Goal: Task Accomplishment & Management: Complete application form

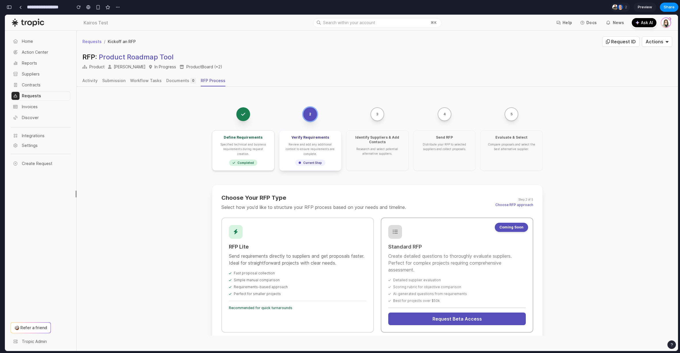
scroll to position [2198, 0]
click at [179, 192] on div "2 3 4 5 Define Requirements Specified technical and business requirements durin…" at bounding box center [377, 255] width 601 height 337
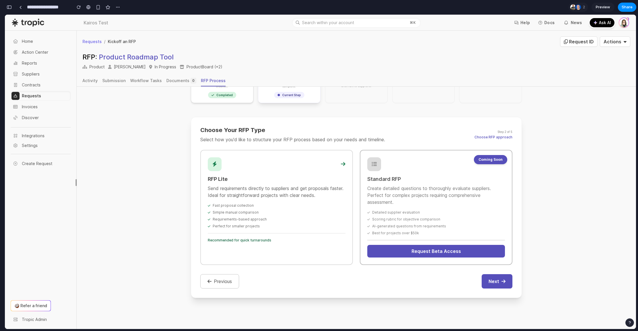
scroll to position [87, 0]
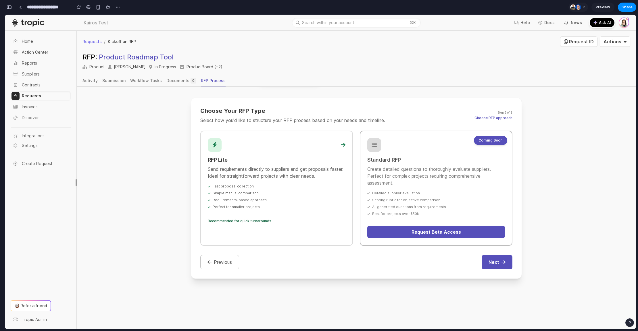
click at [267, 198] on div "Requirements-based approach" at bounding box center [277, 200] width 138 height 5
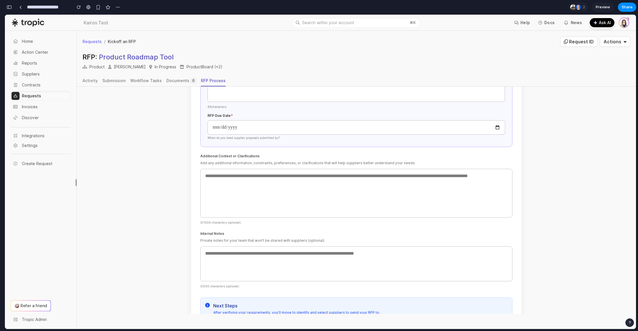
scroll to position [271, 0]
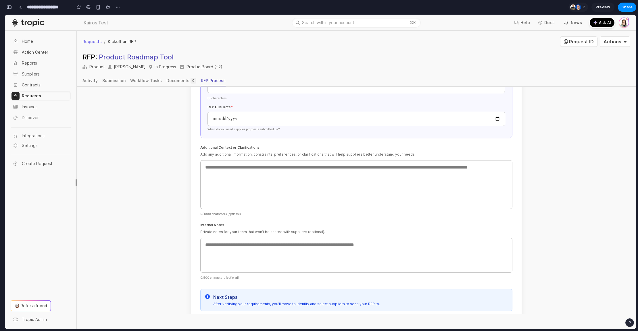
click at [14, 8] on div "**********" at bounding box center [63, 7] width 117 height 13
click at [8, 6] on div "button" at bounding box center [9, 7] width 5 height 4
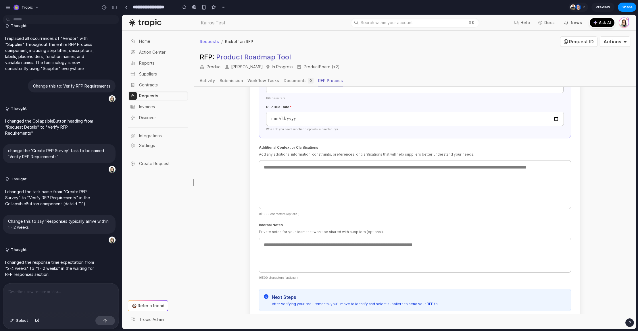
scroll to position [0, 0]
click at [17, 322] on span "Select" at bounding box center [22, 321] width 12 height 6
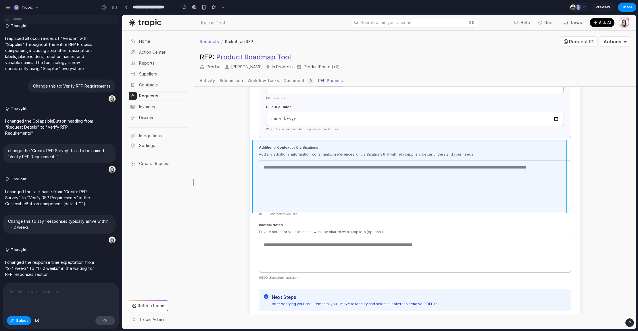
click at [404, 147] on div at bounding box center [378, 172] width 513 height 314
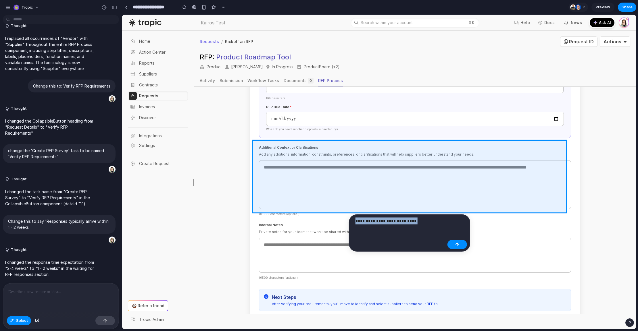
drag, startPoint x: 363, startPoint y: 221, endPoint x: 354, endPoint y: 221, distance: 8.9
click at [354, 221] on div "**********" at bounding box center [398, 223] width 93 height 11
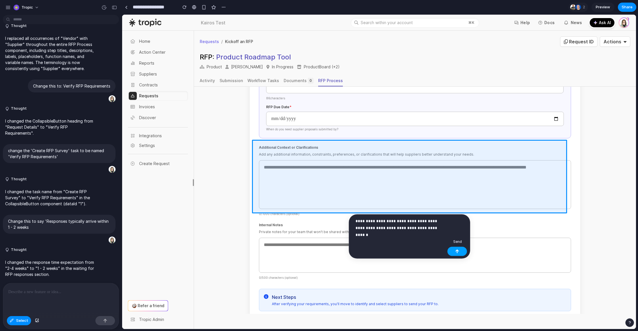
click at [464, 251] on button "button" at bounding box center [457, 251] width 20 height 9
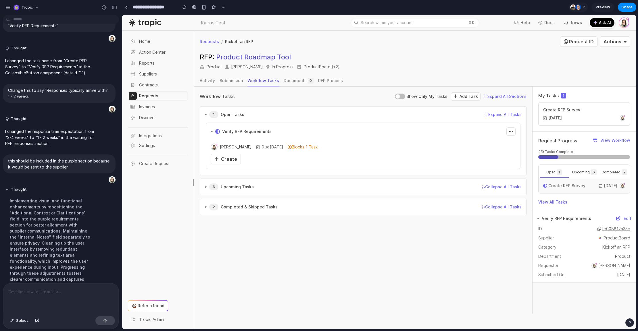
scroll to position [1330, 0]
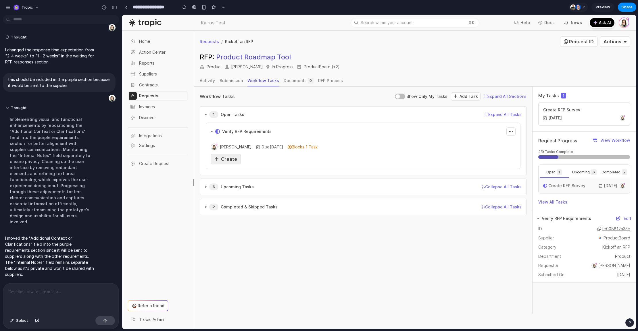
click at [231, 159] on span "Create" at bounding box center [229, 159] width 16 height 6
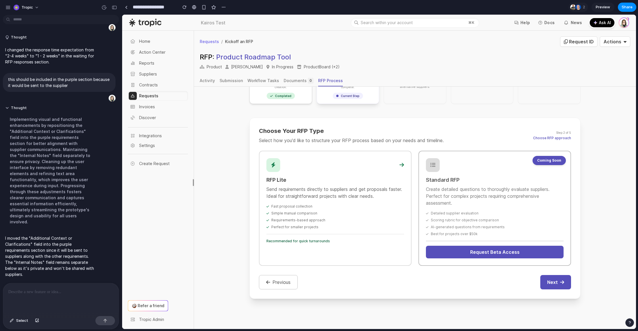
scroll to position [87, 0]
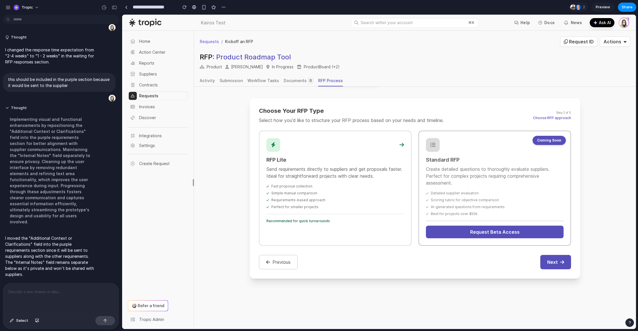
click at [310, 220] on div "RFP Lite Send requirements directly to suppliers and get proposals faster. Idea…" at bounding box center [335, 188] width 152 height 115
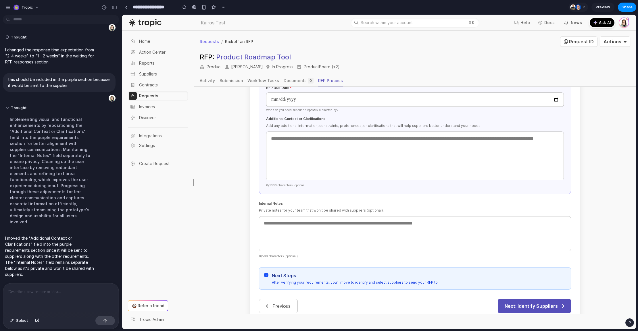
scroll to position [302, 0]
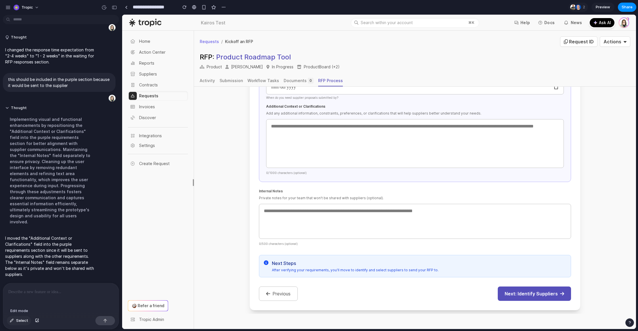
click at [17, 322] on span "Select" at bounding box center [22, 321] width 12 height 6
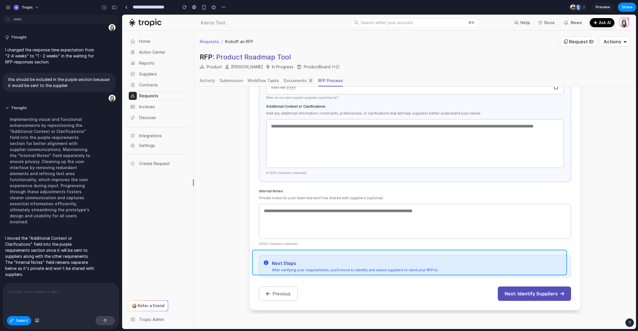
click at [412, 256] on div at bounding box center [378, 172] width 513 height 314
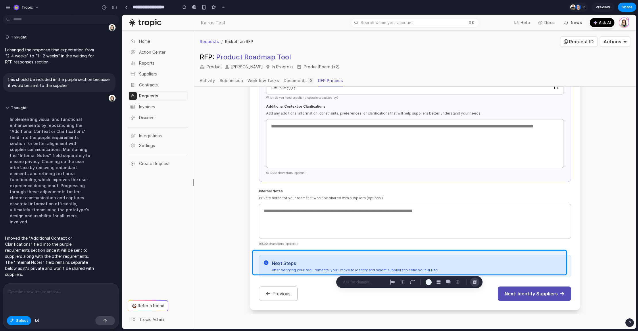
click at [476, 281] on div "button" at bounding box center [474, 282] width 5 height 5
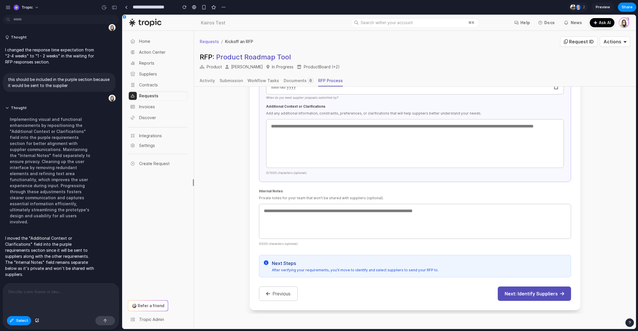
scroll to position [271, 0]
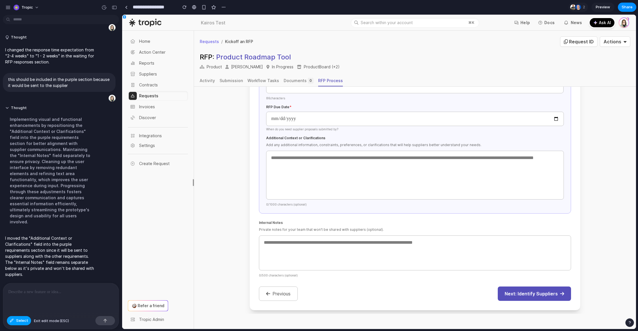
click at [17, 321] on span "Select" at bounding box center [22, 321] width 12 height 6
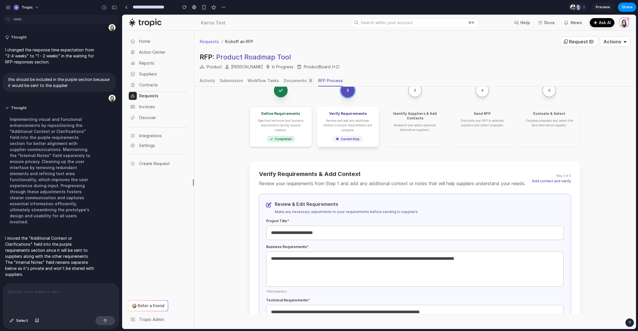
scroll to position [0, 0]
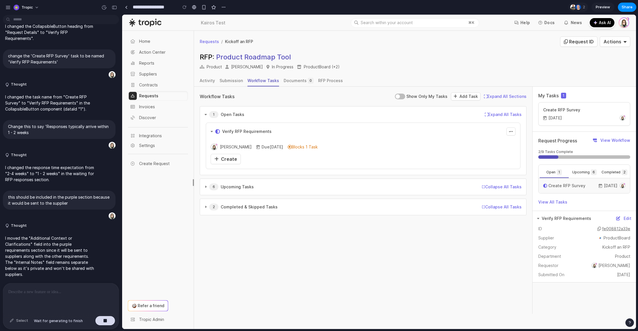
click at [21, 321] on div "Select" at bounding box center [19, 320] width 24 height 9
click at [47, 291] on p at bounding box center [60, 292] width 105 height 7
click at [227, 158] on span "Create" at bounding box center [229, 159] width 16 height 6
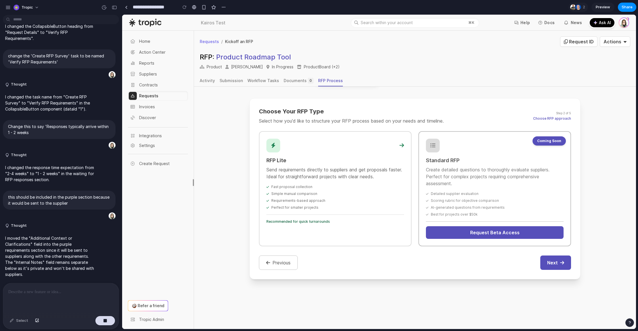
scroll to position [87, 0]
click at [320, 205] on div "Perfect for smaller projects" at bounding box center [335, 207] width 138 height 5
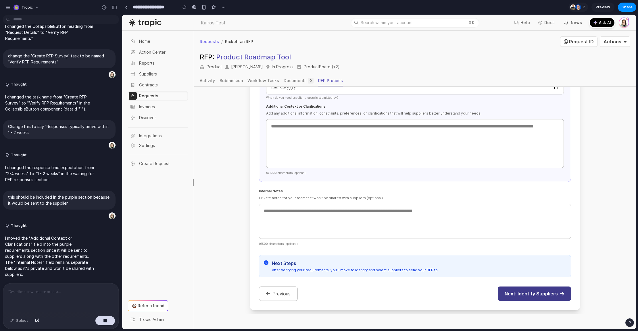
click at [522, 287] on button "Next: Identify Suppliers" at bounding box center [533, 294] width 73 height 14
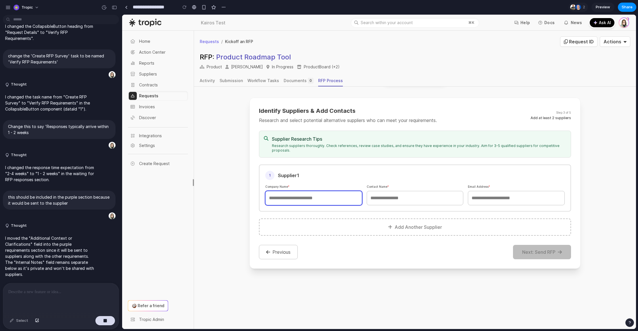
click at [319, 193] on input "text" at bounding box center [313, 198] width 97 height 14
type input "****"
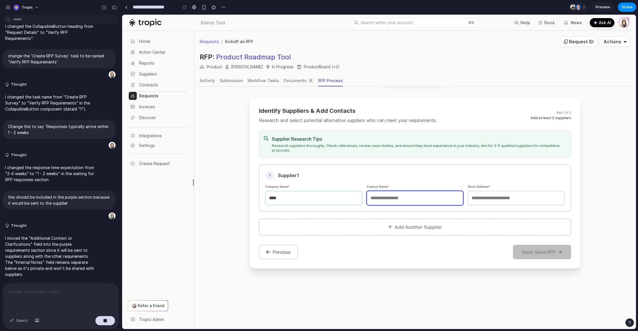
click at [413, 194] on input "text" at bounding box center [414, 198] width 97 height 14
type input "****"
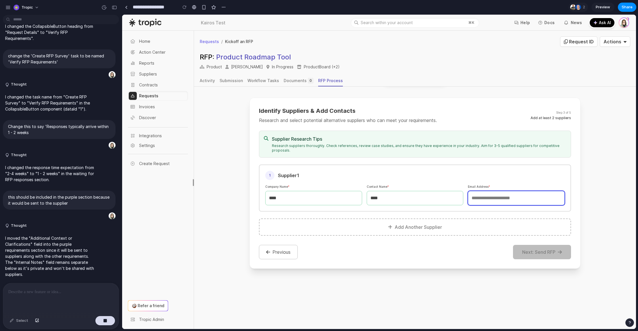
click at [499, 193] on input "email" at bounding box center [516, 198] width 97 height 14
type input "****"
click at [302, 221] on button "Add Another Supplier" at bounding box center [415, 227] width 312 height 17
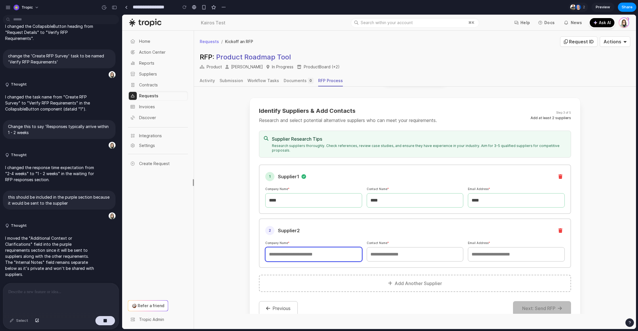
click at [321, 249] on input "text" at bounding box center [313, 254] width 97 height 14
type input "****"
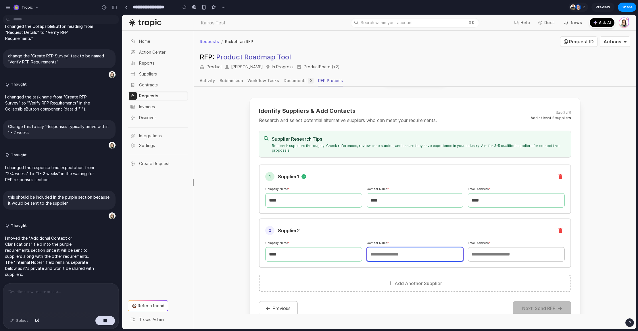
click at [394, 251] on input "text" at bounding box center [414, 254] width 97 height 14
type input "****"
click at [489, 252] on input "email" at bounding box center [516, 254] width 97 height 14
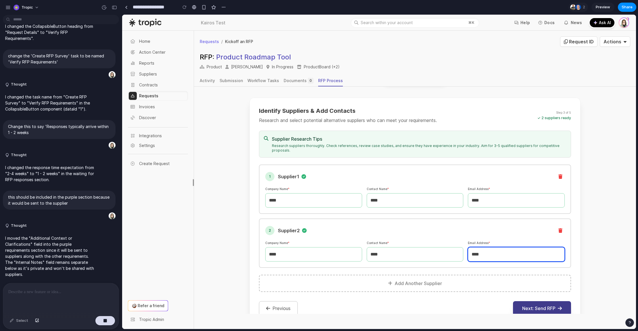
type input "****"
click at [541, 301] on button "Next: Send RFP" at bounding box center [542, 308] width 58 height 14
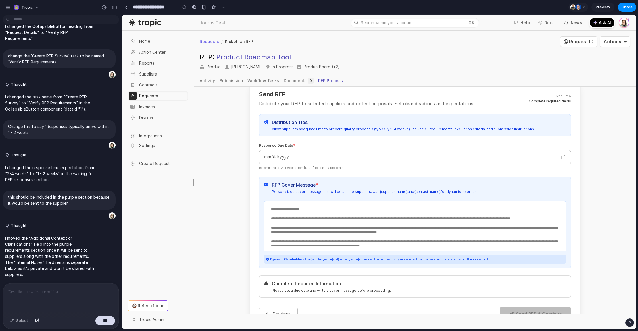
scroll to position [103, 0]
click at [24, 320] on div "Select" at bounding box center [19, 320] width 24 height 9
click at [66, 293] on p at bounding box center [60, 292] width 105 height 7
click at [106, 323] on button "button" at bounding box center [105, 320] width 20 height 9
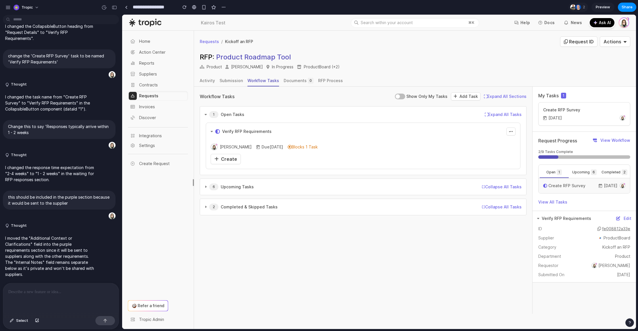
scroll to position [0, 0]
click at [227, 161] on span "Create" at bounding box center [229, 159] width 16 height 6
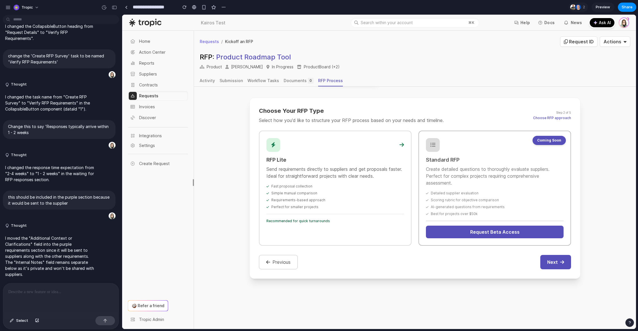
click at [363, 229] on div "RFP Lite Send requirements directly to suppliers and get proposals faster. Idea…" at bounding box center [335, 188] width 152 height 115
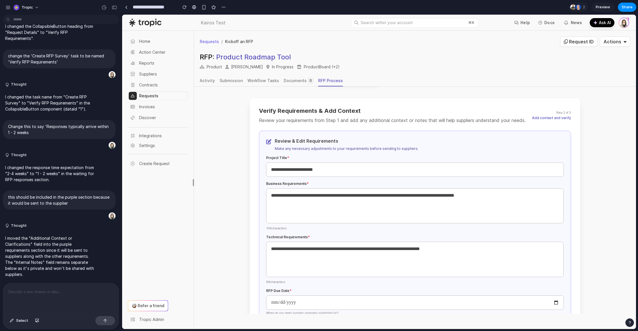
scroll to position [302, 0]
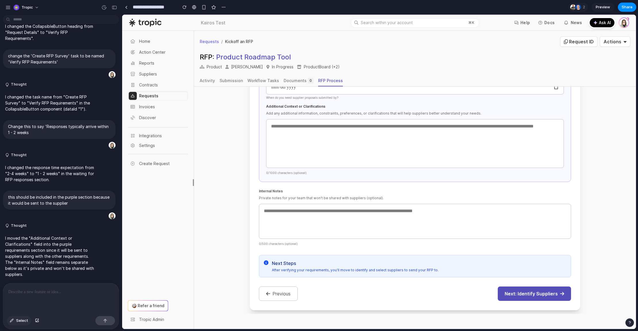
click at [19, 320] on span "Select" at bounding box center [22, 321] width 12 height 6
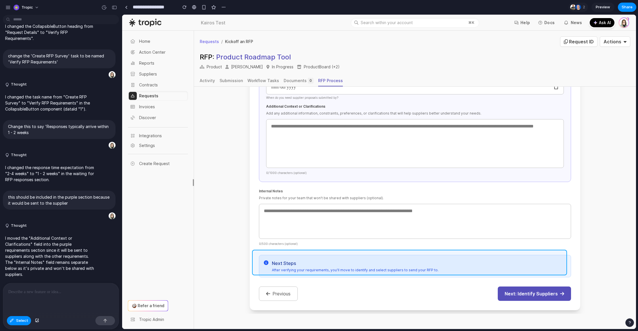
click at [365, 253] on div at bounding box center [378, 172] width 513 height 314
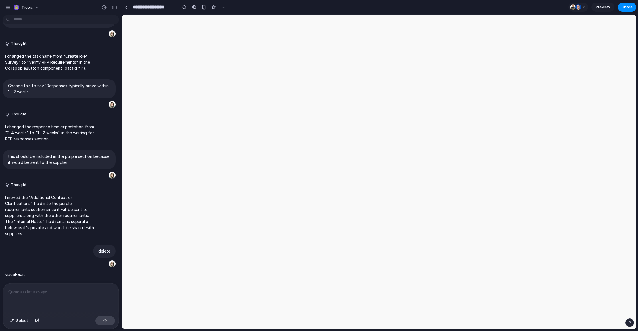
scroll to position [1204, 0]
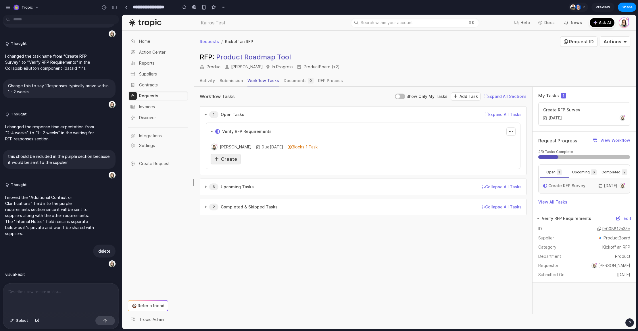
click at [236, 161] on link "Create" at bounding box center [226, 159] width 30 height 10
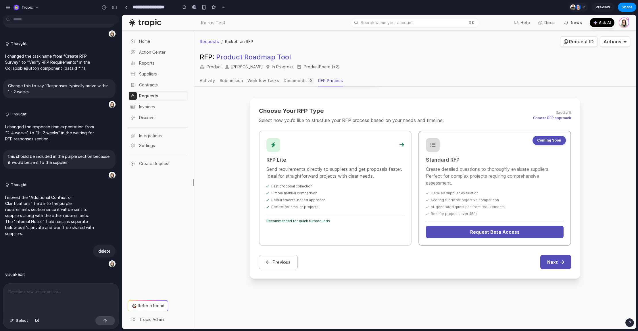
click at [340, 185] on div "Fast proposal collection Simple manual comparison Requirements-based approach P…" at bounding box center [335, 196] width 138 height 25
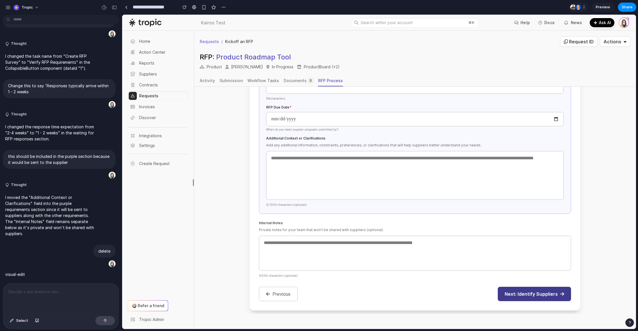
click at [534, 288] on button "Next: Identify Suppliers" at bounding box center [533, 294] width 73 height 14
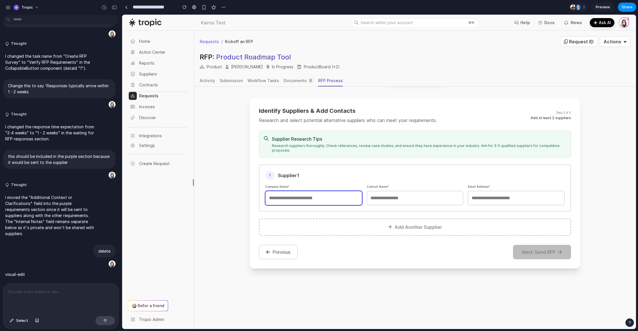
click at [319, 194] on input "text" at bounding box center [313, 198] width 97 height 14
type input "****"
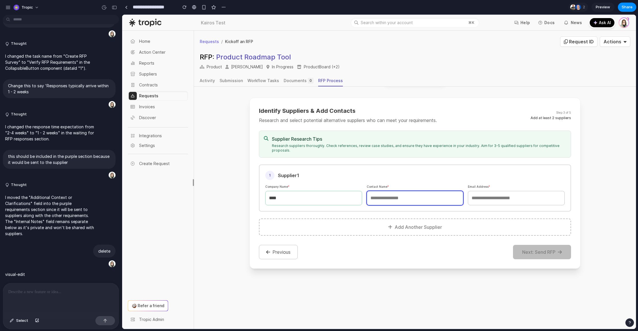
click at [396, 194] on input "text" at bounding box center [414, 198] width 97 height 14
type input "****"
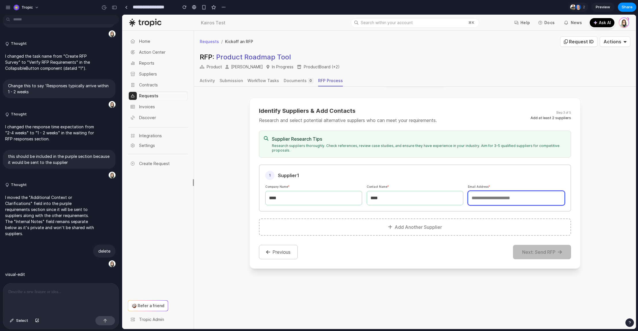
click at [526, 194] on input "email" at bounding box center [516, 198] width 97 height 14
type input "****"
click at [23, 319] on span "Select" at bounding box center [22, 321] width 12 height 6
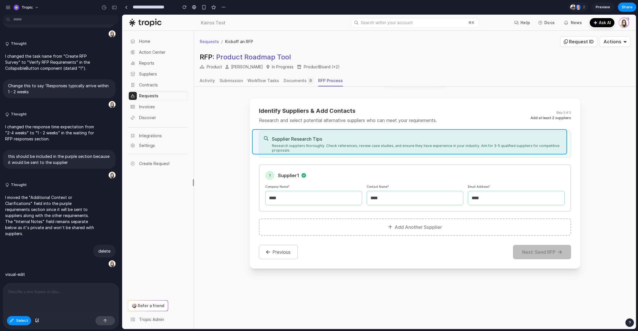
click at [346, 133] on div at bounding box center [378, 172] width 513 height 314
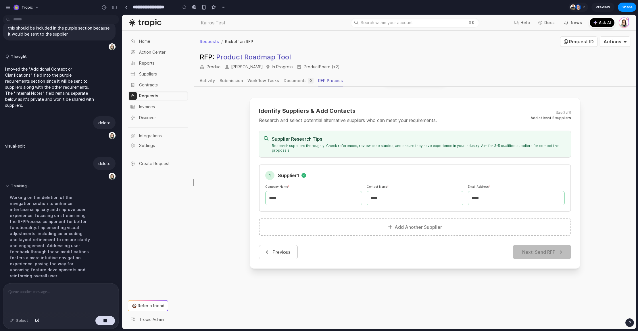
scroll to position [1322, 0]
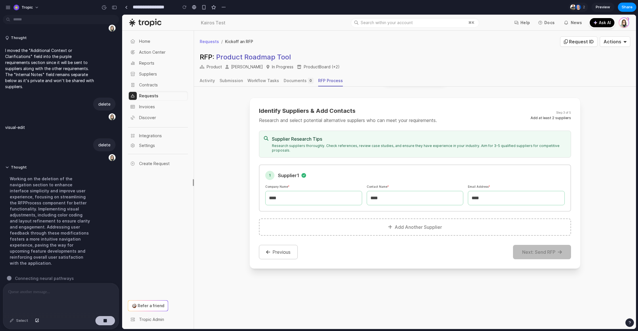
click at [103, 322] on button "button" at bounding box center [105, 320] width 20 height 9
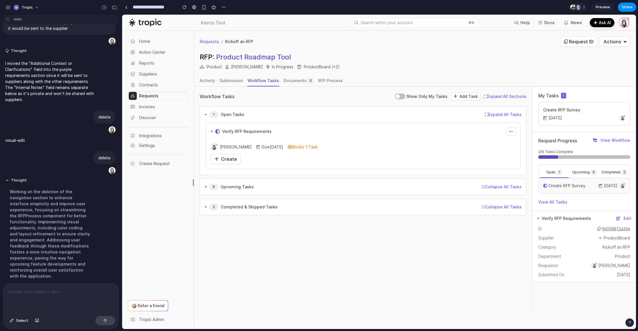
scroll to position [1298, 0]
click at [230, 161] on span "Create" at bounding box center [229, 159] width 16 height 6
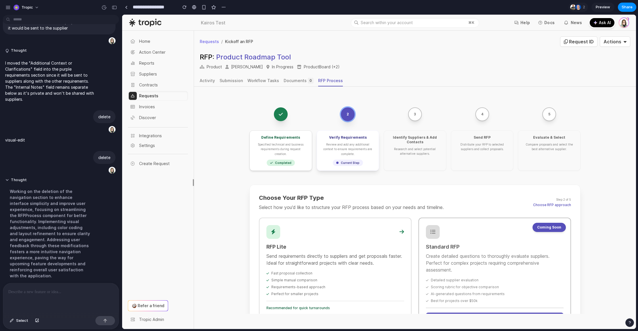
click at [315, 253] on p "Send requirements directly to suppliers and get proposals faster. Ideal for str…" at bounding box center [335, 260] width 138 height 14
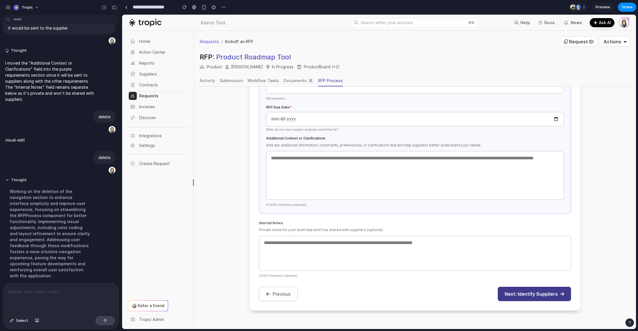
click at [536, 291] on button "Next: Identify Suppliers" at bounding box center [533, 294] width 73 height 14
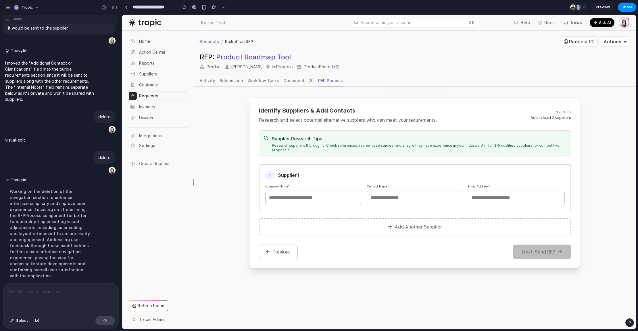
scroll to position [87, 0]
click at [21, 318] on span "Select" at bounding box center [22, 321] width 12 height 6
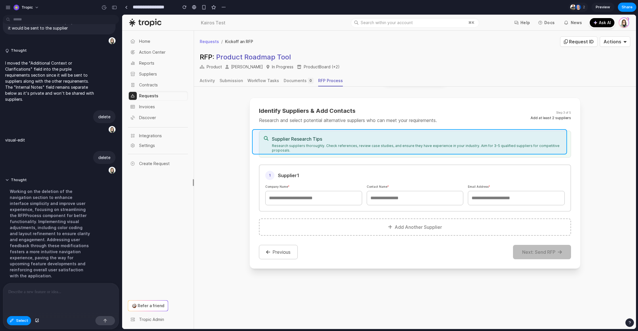
click at [367, 132] on div at bounding box center [378, 172] width 513 height 314
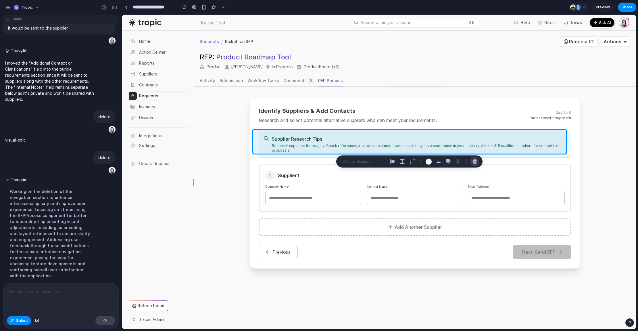
click at [473, 160] on div "button" at bounding box center [474, 161] width 5 height 5
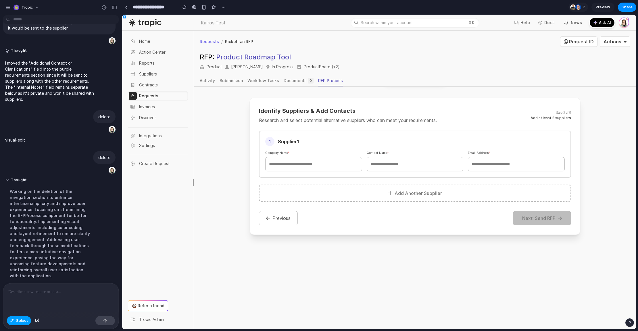
click at [17, 321] on span "Select" at bounding box center [22, 321] width 12 height 6
click at [70, 289] on p at bounding box center [60, 292] width 105 height 7
click at [320, 163] on input "text" at bounding box center [313, 164] width 97 height 14
type input "****"
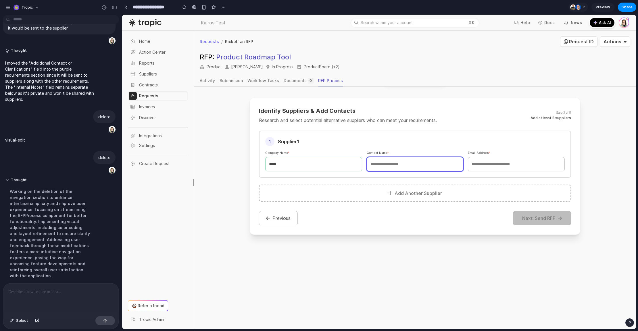
click at [433, 166] on input "text" at bounding box center [414, 164] width 97 height 14
type input "****"
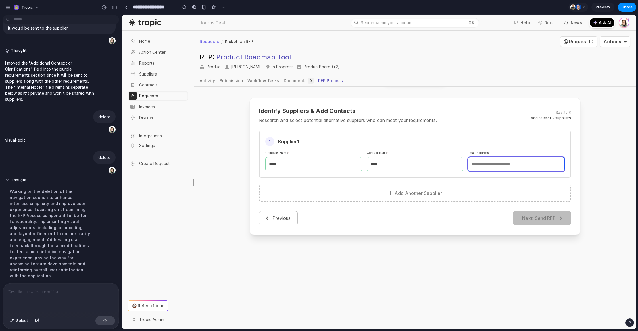
click at [495, 165] on input "email" at bounding box center [516, 164] width 97 height 14
type input "****"
click at [442, 196] on button "Add Another Supplier" at bounding box center [415, 193] width 312 height 17
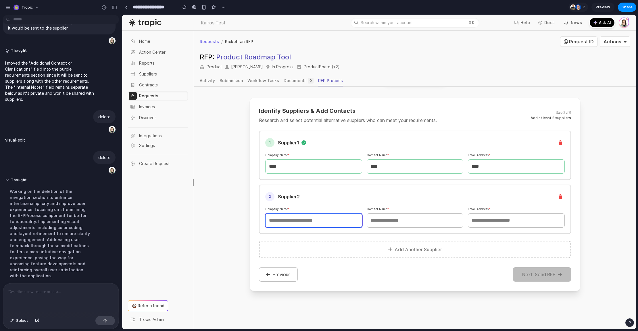
click at [336, 221] on input "text" at bounding box center [313, 220] width 97 height 14
type input "****"
click at [414, 219] on input "text" at bounding box center [414, 220] width 97 height 14
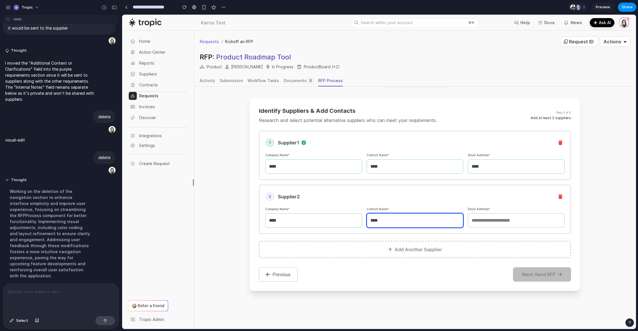
type input "****"
click at [502, 221] on input "email" at bounding box center [516, 220] width 97 height 14
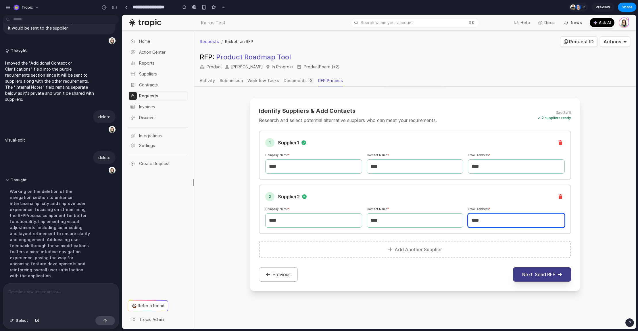
type input "****"
click at [538, 272] on button "Next: Send RFP" at bounding box center [542, 274] width 58 height 14
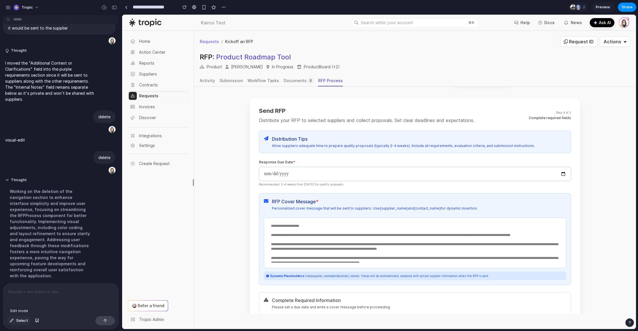
click at [22, 318] on span "Select" at bounding box center [22, 321] width 12 height 6
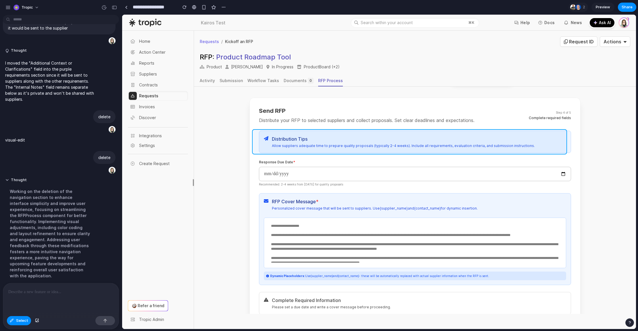
click at [327, 132] on div at bounding box center [378, 172] width 513 height 314
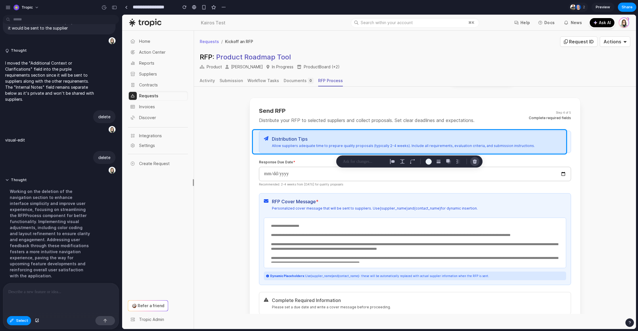
click at [473, 160] on div "button" at bounding box center [474, 161] width 5 height 5
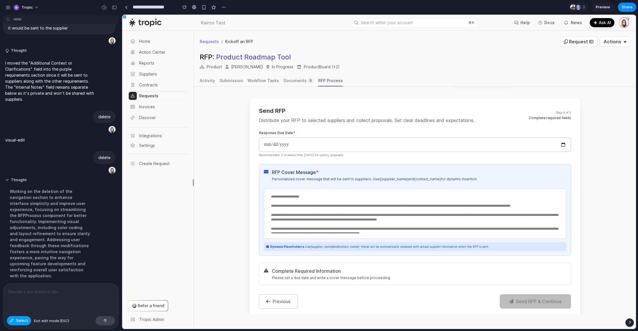
click at [21, 321] on span "Select" at bounding box center [22, 321] width 12 height 6
click at [18, 321] on span "Select" at bounding box center [22, 321] width 12 height 6
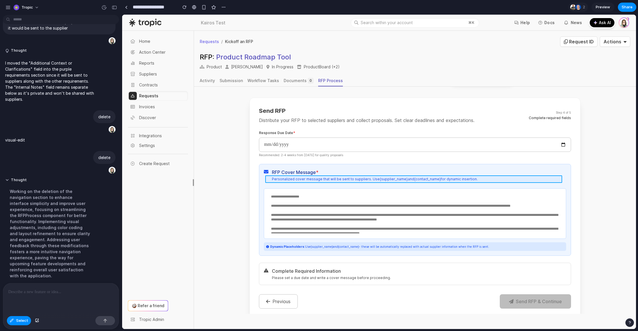
click at [441, 178] on div at bounding box center [378, 172] width 513 height 314
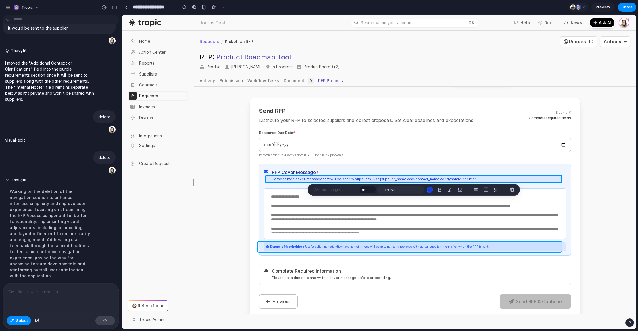
click at [432, 246] on div at bounding box center [378, 172] width 513 height 314
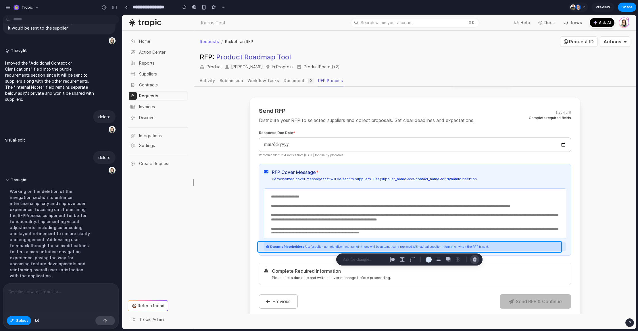
click at [476, 259] on div "button" at bounding box center [474, 259] width 5 height 5
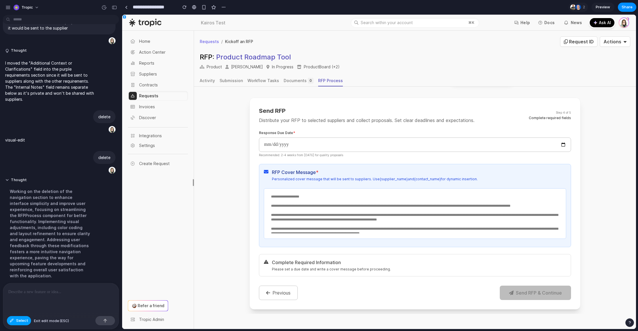
click at [20, 320] on span "Select" at bounding box center [22, 321] width 12 height 6
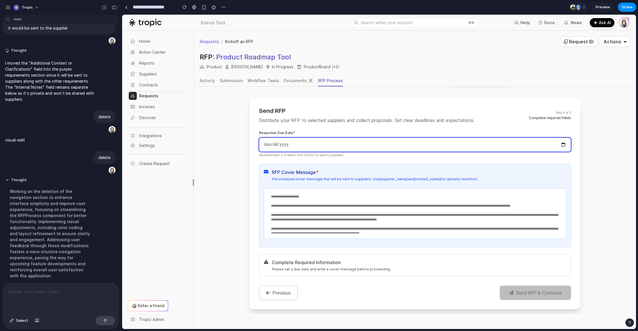
click at [555, 143] on input "date" at bounding box center [415, 145] width 312 height 14
type input "**********"
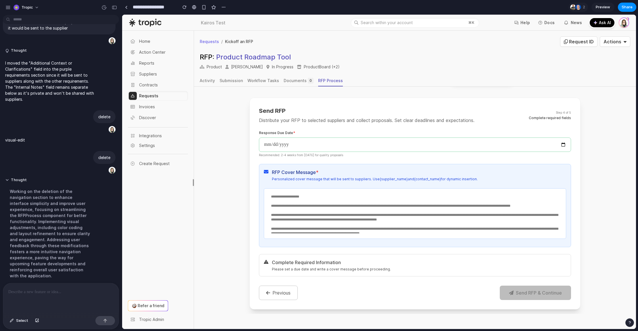
click at [416, 198] on textarea "**********" at bounding box center [414, 212] width 294 height 41
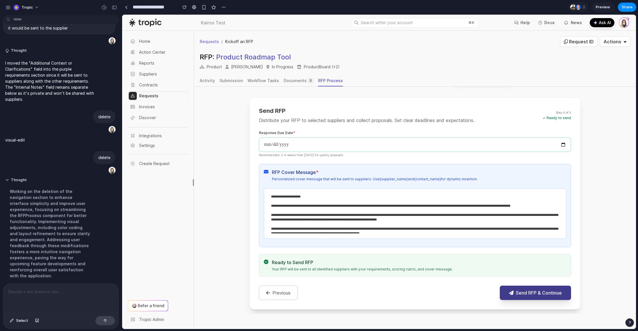
type textarea "**********"
click at [527, 297] on button "Send RFP & Continue" at bounding box center [534, 293] width 71 height 14
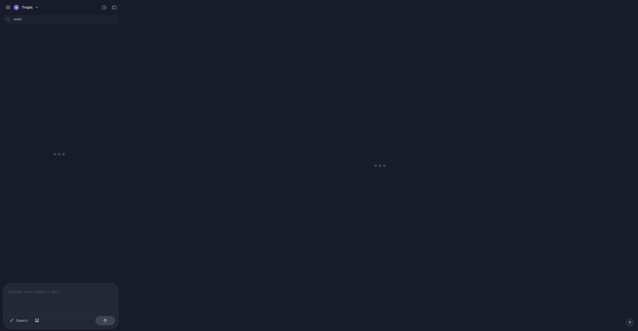
scroll to position [1204, 0]
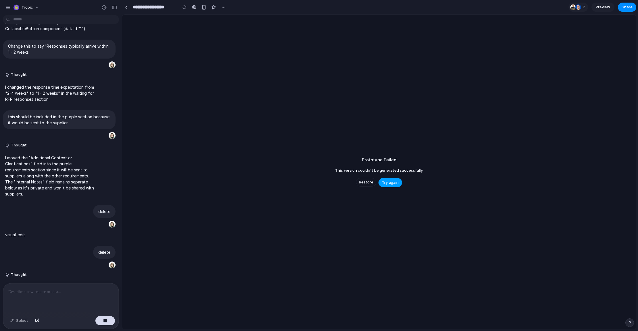
click at [387, 183] on span "Try again" at bounding box center [390, 183] width 17 height 6
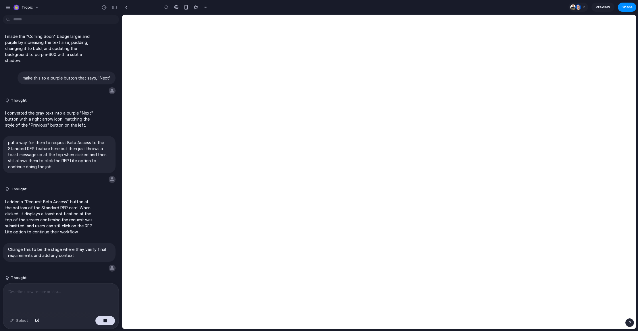
scroll to position [1204, 0]
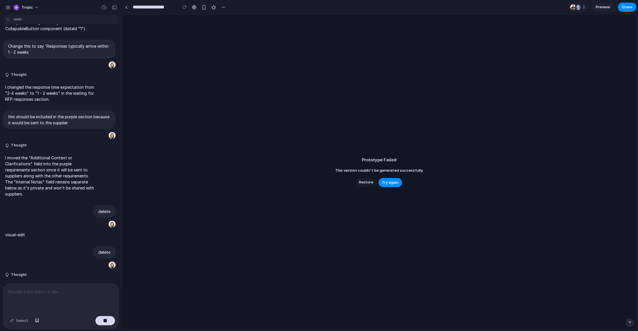
drag, startPoint x: 0, startPoint y: 0, endPoint x: 370, endPoint y: 184, distance: 412.8
click at [370, 184] on span "Restore" at bounding box center [366, 182] width 14 height 6
click at [368, 182] on span "Restore" at bounding box center [366, 182] width 14 height 6
click at [367, 182] on span "Restore" at bounding box center [366, 182] width 14 height 6
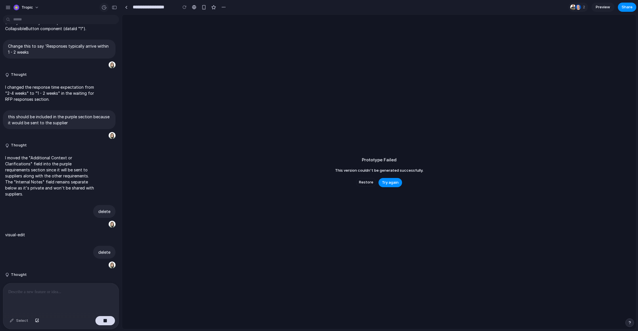
click at [102, 8] on div "button" at bounding box center [103, 7] width 5 height 5
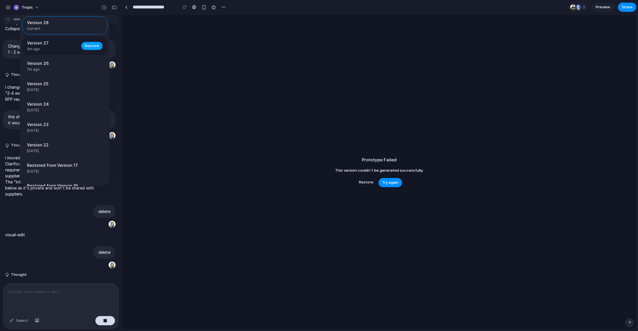
click at [85, 47] on span "Restore" at bounding box center [92, 46] width 14 height 6
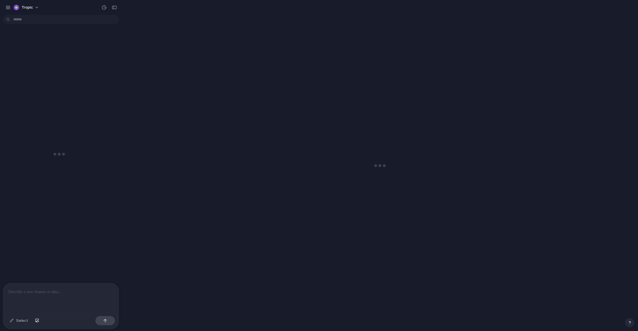
scroll to position [1204, 0]
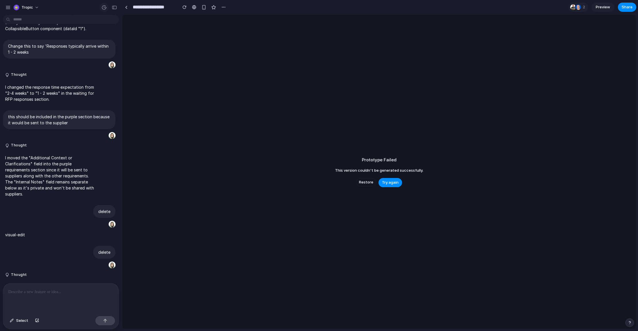
click at [105, 8] on div "button" at bounding box center [103, 7] width 5 height 5
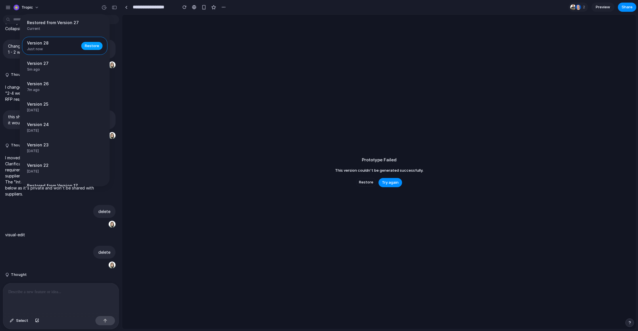
click at [87, 44] on span "Restore" at bounding box center [92, 46] width 14 height 6
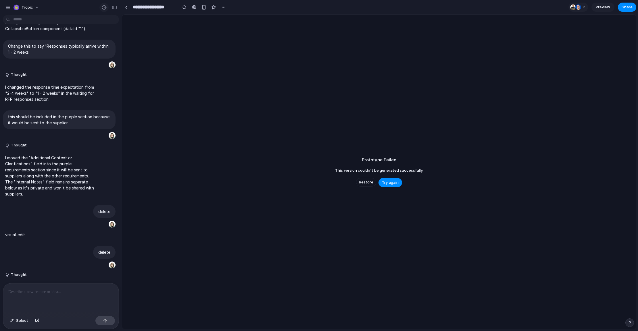
click at [105, 8] on div "button" at bounding box center [103, 7] width 5 height 5
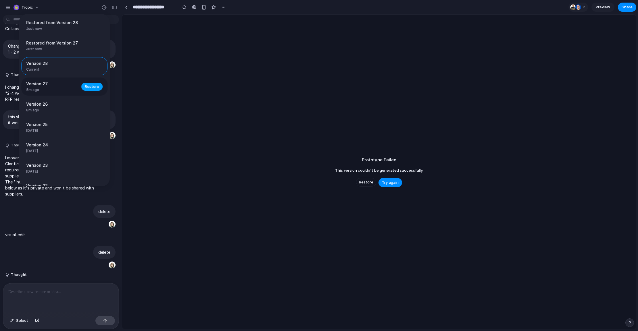
click at [89, 86] on span "Restore" at bounding box center [92, 87] width 14 height 6
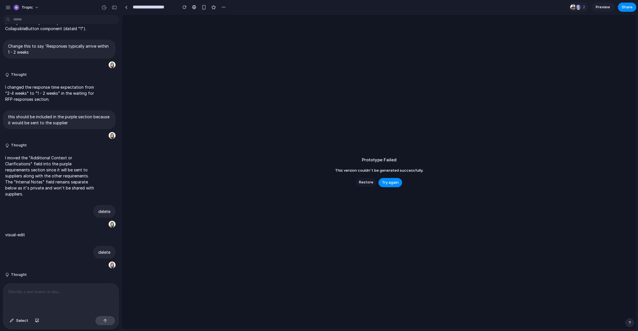
click at [368, 183] on span "Restore" at bounding box center [366, 182] width 14 height 6
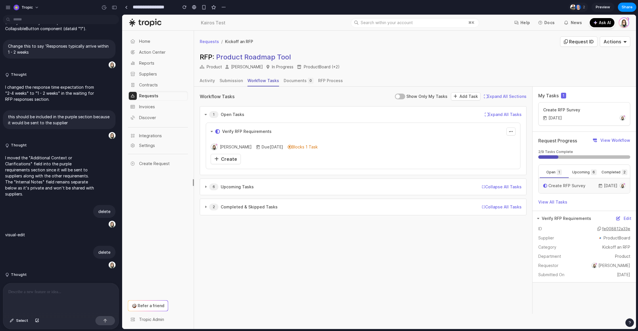
scroll to position [0, 0]
click at [233, 158] on span "Create" at bounding box center [229, 159] width 16 height 6
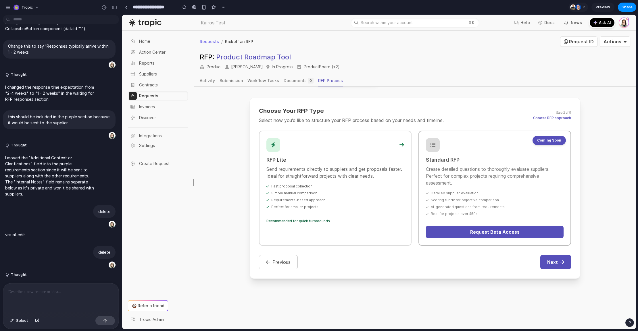
click at [325, 175] on div "RFP Lite Send requirements directly to suppliers and get proposals faster. Idea…" at bounding box center [335, 188] width 152 height 115
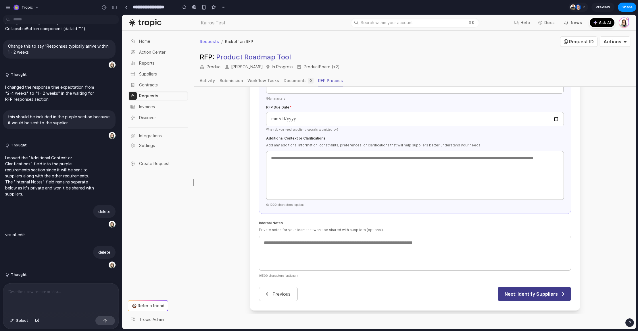
click at [541, 296] on button "Next: Identify Suppliers" at bounding box center [533, 294] width 73 height 14
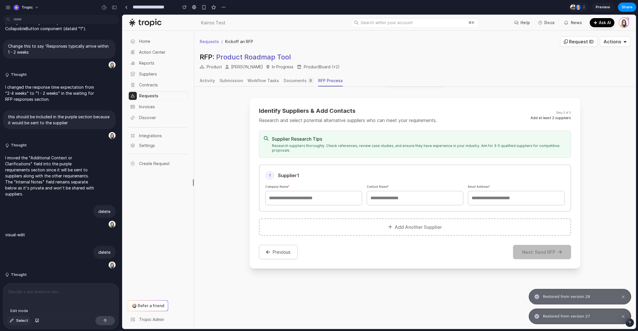
click at [21, 321] on span "Select" at bounding box center [22, 321] width 12 height 6
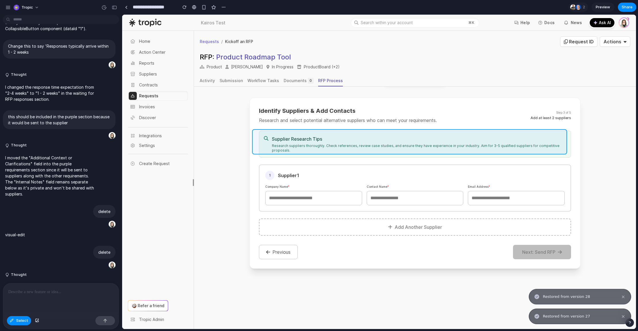
click at [312, 133] on div at bounding box center [378, 172] width 513 height 314
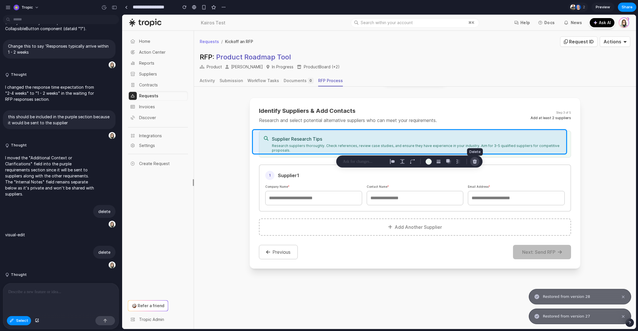
click at [475, 161] on div "button" at bounding box center [474, 161] width 5 height 5
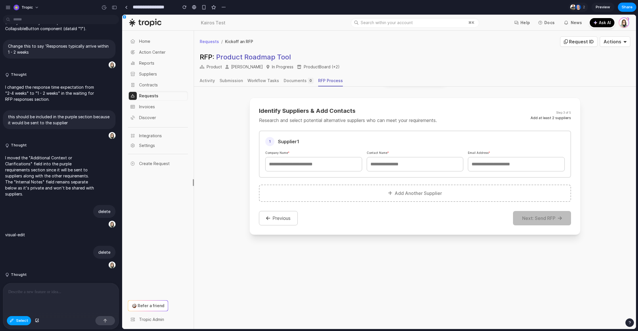
drag, startPoint x: 16, startPoint y: 322, endPoint x: 38, endPoint y: 316, distance: 22.6
click at [16, 322] on span "Select" at bounding box center [22, 321] width 12 height 6
click at [399, 164] on input "text" at bounding box center [414, 164] width 97 height 14
type input "****"
click at [331, 165] on input "text" at bounding box center [313, 164] width 97 height 14
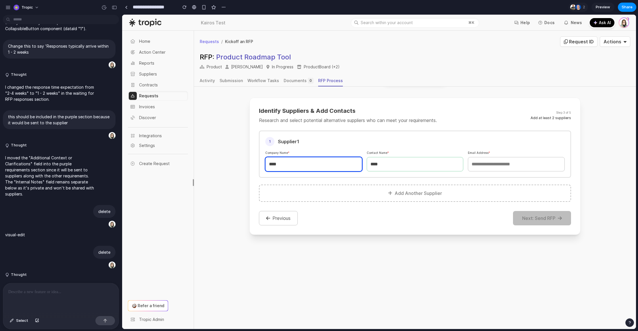
type input "****"
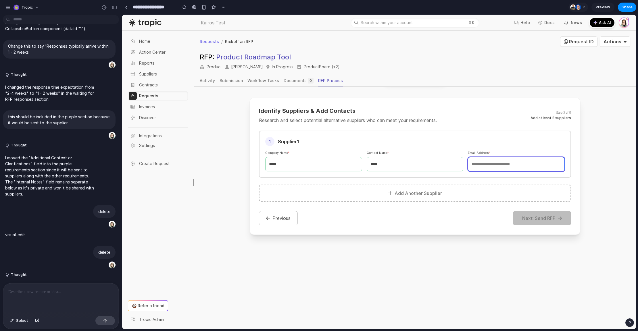
click at [526, 158] on input "email" at bounding box center [516, 164] width 97 height 14
type input "****"
click at [439, 192] on button "Add Another Supplier" at bounding box center [415, 193] width 312 height 17
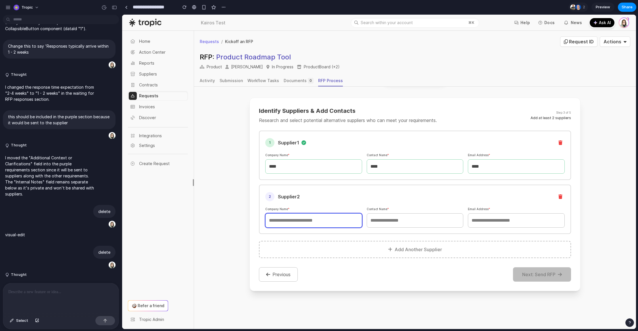
click at [324, 224] on input "text" at bounding box center [313, 220] width 97 height 14
type input "****"
click at [420, 221] on input "text" at bounding box center [414, 220] width 97 height 14
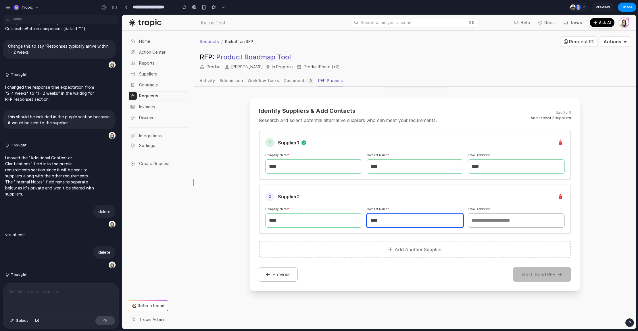
type input "****"
click at [503, 221] on input "email" at bounding box center [516, 220] width 97 height 14
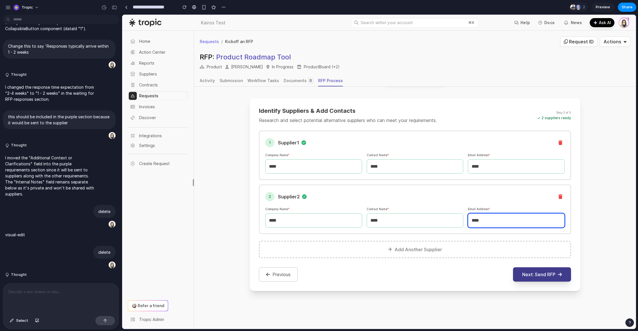
type input "****"
click at [536, 272] on button "Next: Send RFP" at bounding box center [542, 274] width 58 height 14
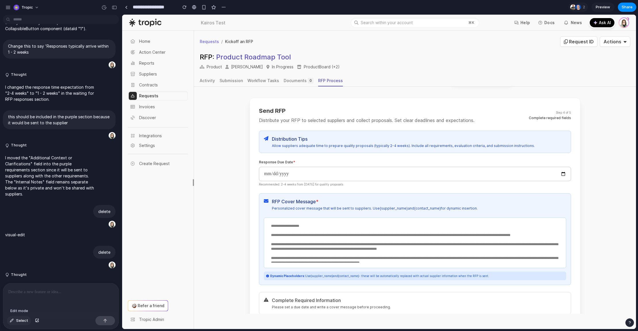
click at [24, 321] on span "Select" at bounding box center [22, 321] width 12 height 6
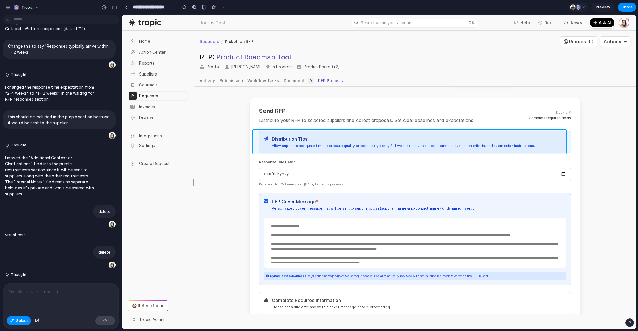
click at [372, 132] on div at bounding box center [378, 172] width 513 height 314
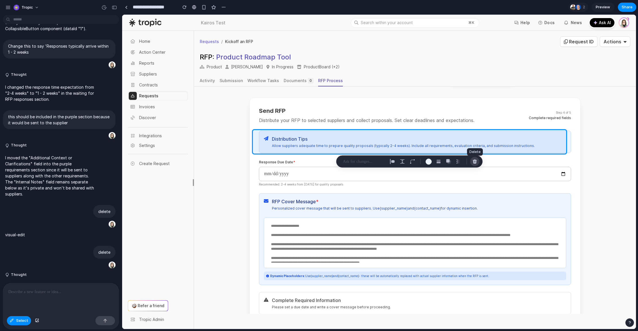
click at [474, 163] on div "button" at bounding box center [474, 161] width 5 height 5
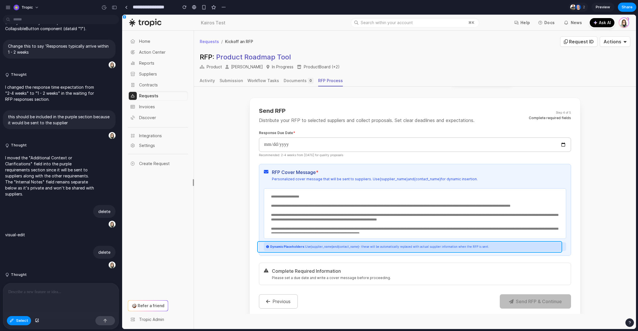
click at [360, 250] on div at bounding box center [378, 172] width 513 height 314
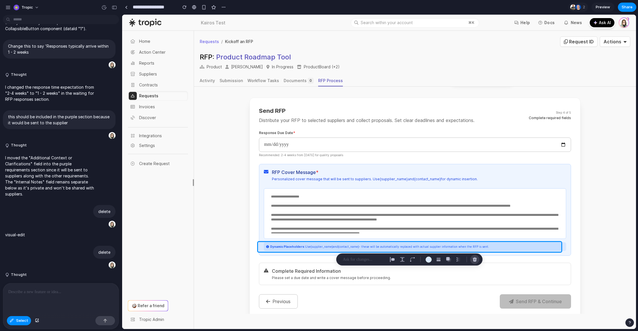
click at [476, 258] on div "button" at bounding box center [474, 259] width 5 height 5
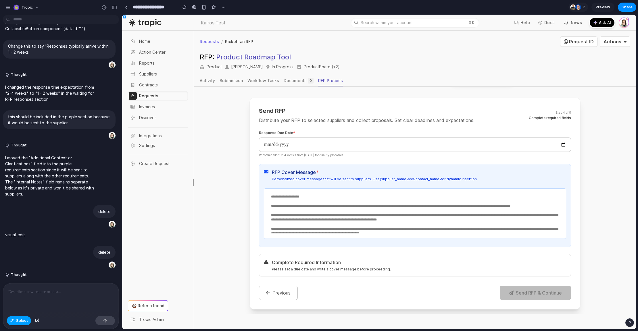
click at [20, 321] on span "Select" at bounding box center [22, 321] width 12 height 6
click at [226, 82] on div "Submission" at bounding box center [230, 81] width 23 height 6
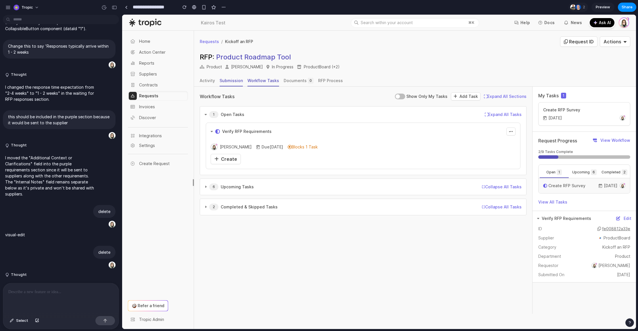
click at [257, 81] on div "Workflow Tasks" at bounding box center [263, 81] width 32 height 6
click at [18, 321] on span "Select" at bounding box center [22, 321] width 12 height 6
click at [215, 160] on div at bounding box center [378, 172] width 513 height 314
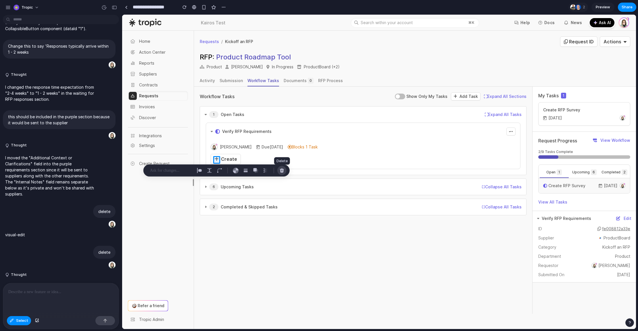
click at [280, 169] on div "button" at bounding box center [281, 170] width 5 height 5
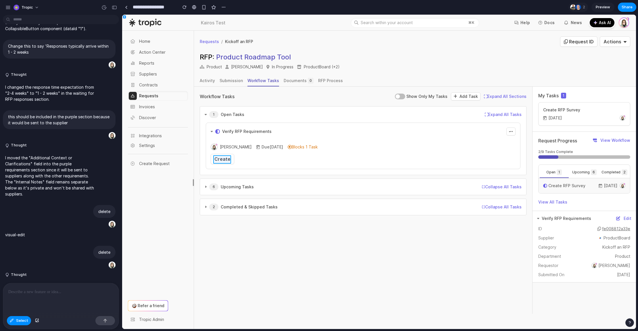
click at [227, 158] on div at bounding box center [378, 172] width 513 height 314
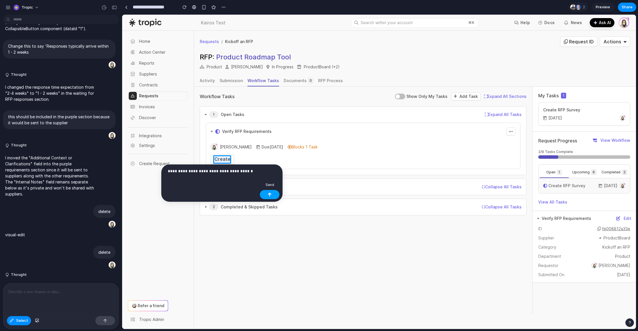
click at [269, 193] on div "button" at bounding box center [269, 195] width 4 height 4
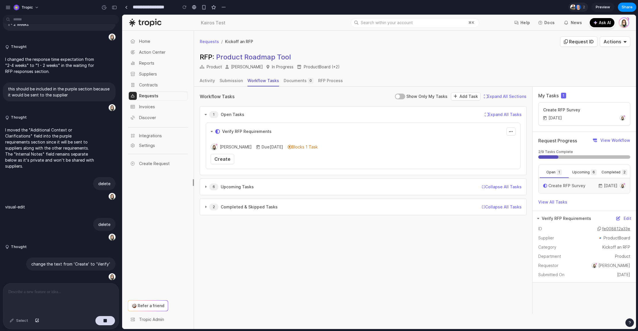
scroll to position [1232, 0]
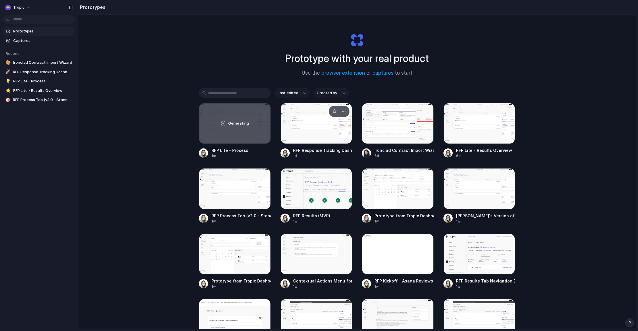
click at [322, 121] on div at bounding box center [316, 123] width 72 height 41
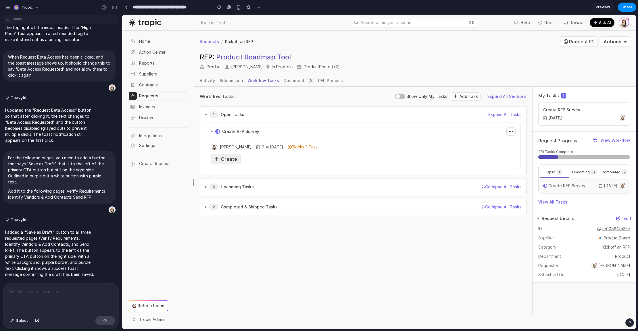
click at [231, 161] on span "Create" at bounding box center [229, 159] width 16 height 6
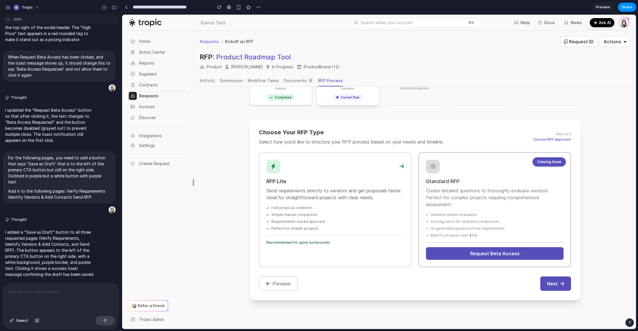
scroll to position [87, 0]
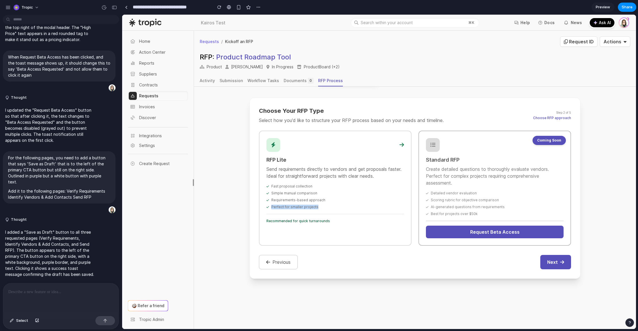
click at [350, 205] on div "Perfect for smaller projects" at bounding box center [335, 207] width 138 height 5
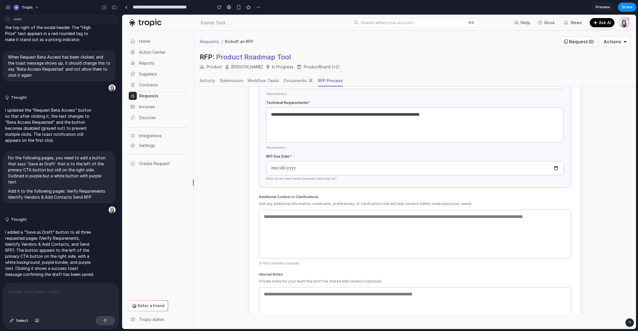
scroll to position [305, 0]
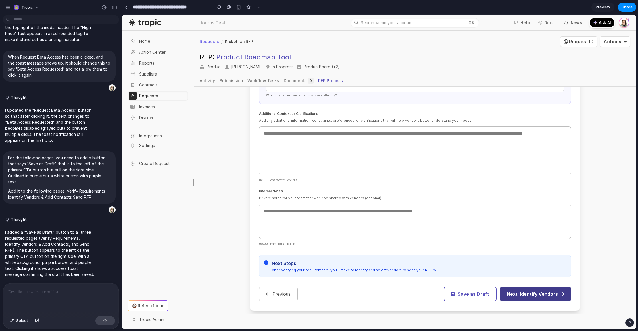
click at [521, 291] on button "Next: Identify Vendors" at bounding box center [535, 294] width 71 height 15
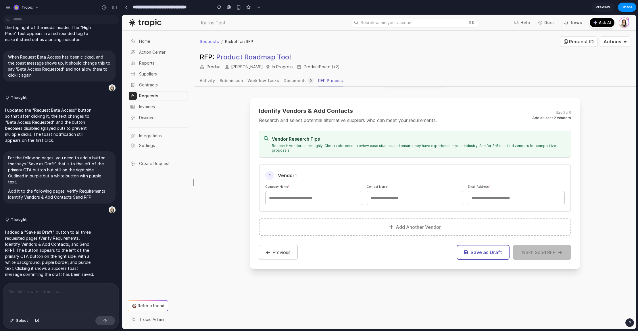
click at [4, 4] on div "Tropic" at bounding box center [61, 7] width 122 height 14
click at [7, 6] on div "button" at bounding box center [7, 7] width 5 height 5
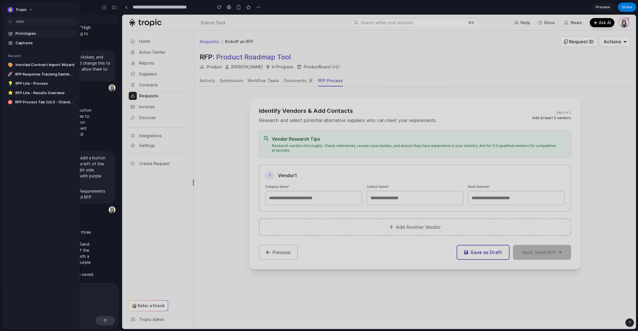
click at [24, 34] on span "Prototypes" at bounding box center [45, 34] width 59 height 6
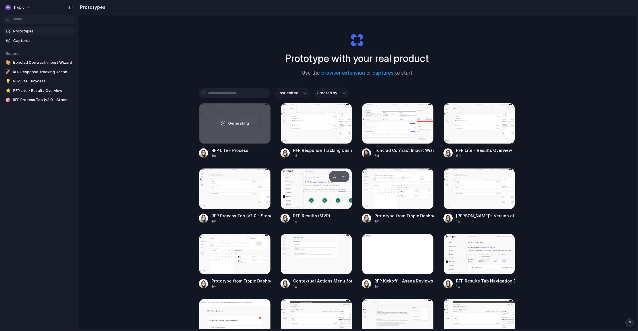
click at [303, 190] on div at bounding box center [316, 188] width 72 height 41
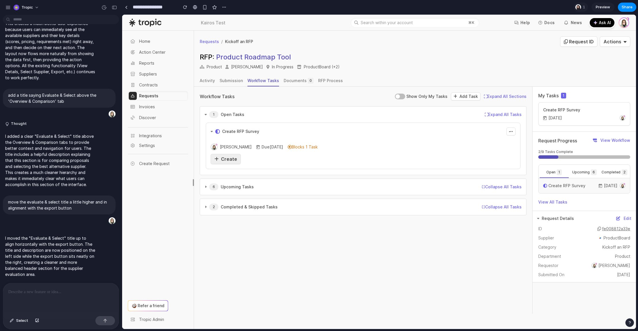
click at [228, 161] on span "Create" at bounding box center [229, 159] width 16 height 6
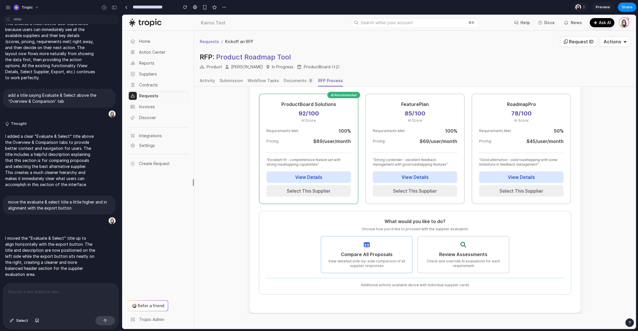
scroll to position [139, 0]
click at [7, 10] on button "button" at bounding box center [8, 7] width 9 height 9
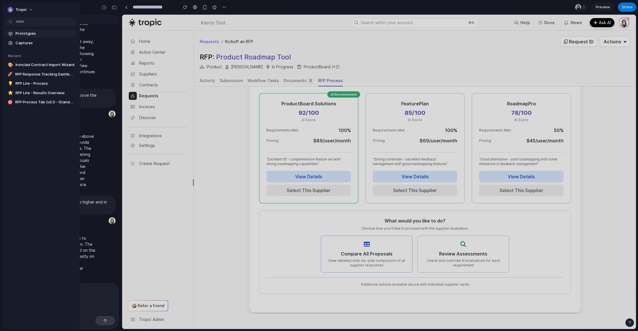
click at [22, 32] on span "Prototypes" at bounding box center [45, 34] width 59 height 6
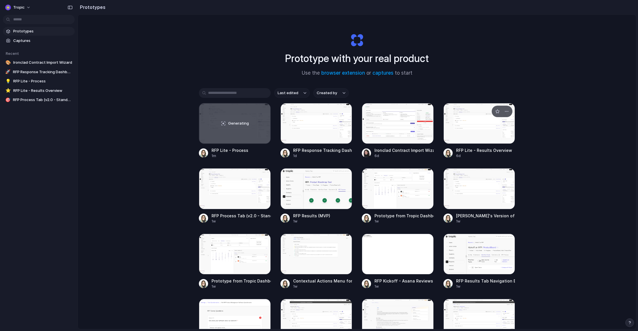
click at [489, 127] on div at bounding box center [479, 123] width 72 height 41
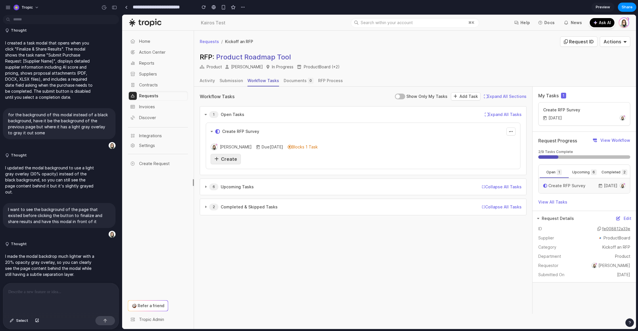
click at [231, 159] on span "Create" at bounding box center [229, 159] width 16 height 6
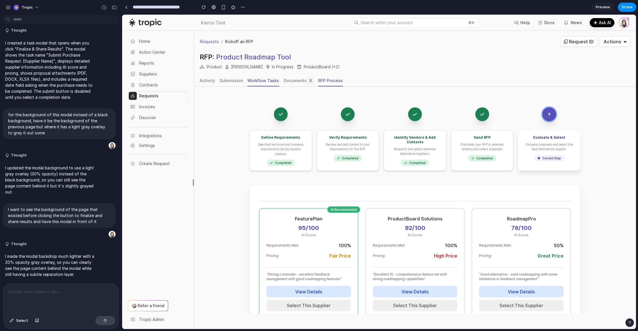
click at [252, 80] on div "Workflow Tasks" at bounding box center [263, 81] width 32 height 6
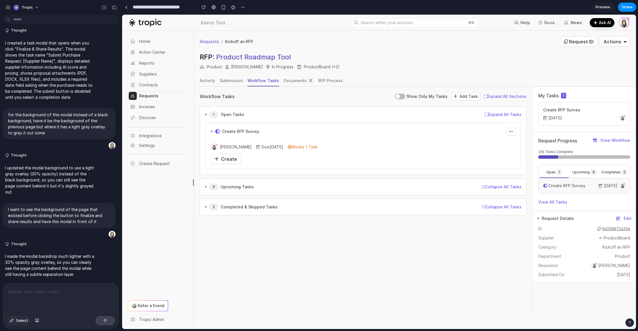
click at [23, 321] on span "Select" at bounding box center [22, 321] width 12 height 6
click at [244, 130] on div at bounding box center [378, 172] width 513 height 314
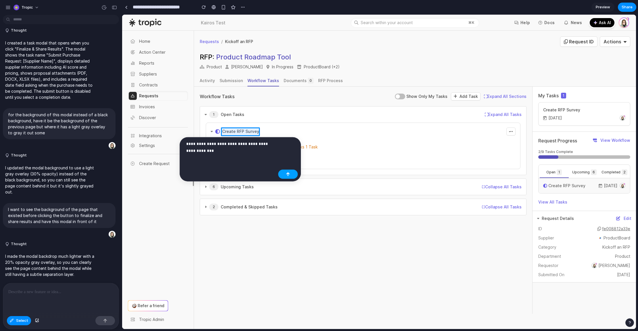
click at [288, 173] on div "button" at bounding box center [288, 174] width 4 height 4
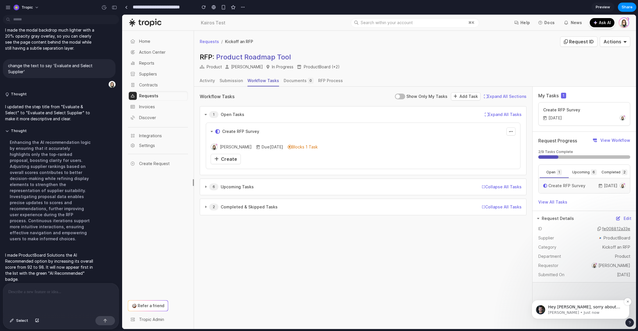
click at [583, 312] on p "Simon • Just now" at bounding box center [585, 312] width 74 height 5
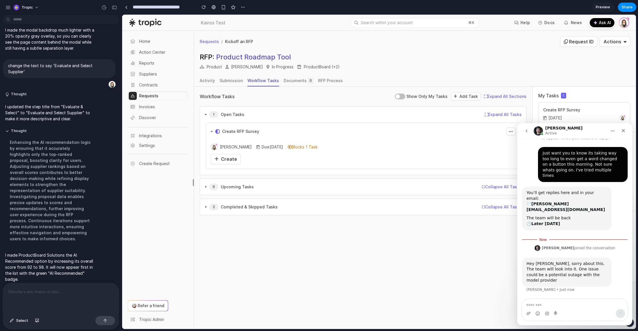
scroll to position [15, 0]
click at [570, 307] on textarea "Message…" at bounding box center [574, 304] width 105 height 10
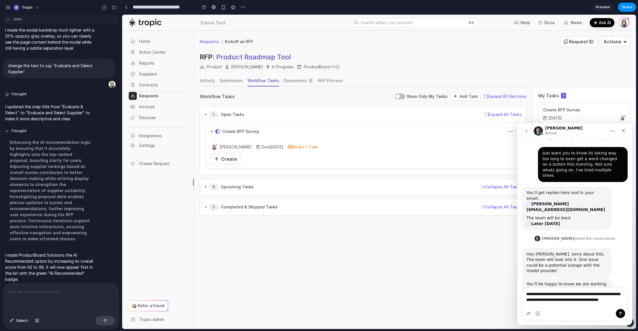
click at [572, 308] on textarea "**********" at bounding box center [574, 298] width 105 height 21
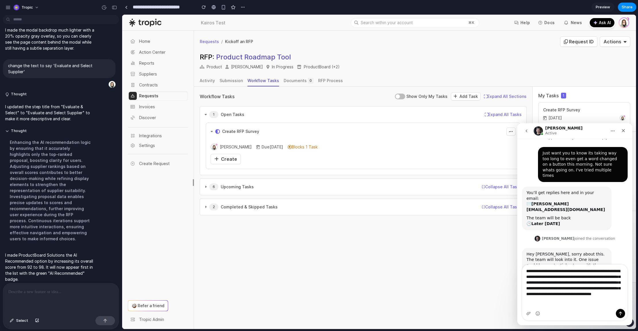
type textarea "**********"
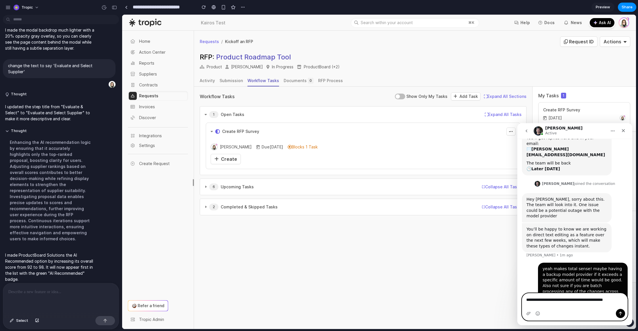
scroll to position [75, 0]
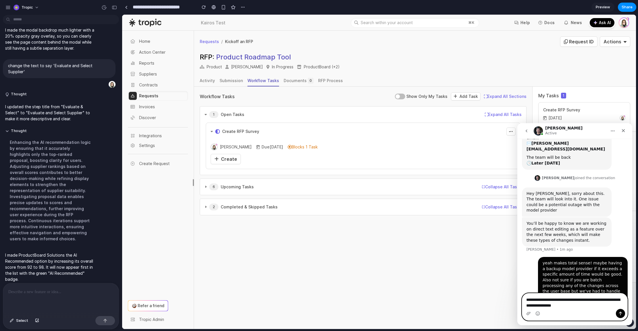
click at [597, 300] on textarea "**********" at bounding box center [574, 302] width 105 height 16
click at [608, 305] on textarea "**********" at bounding box center [574, 302] width 105 height 16
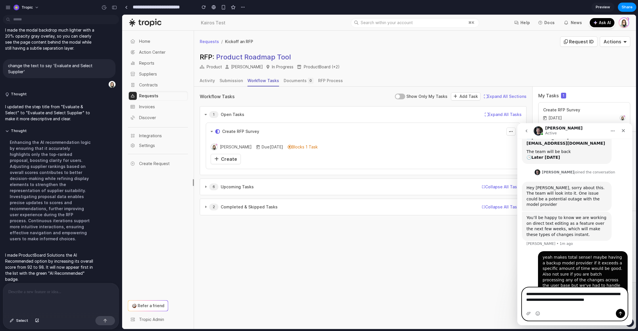
type textarea "**********"
click at [618, 311] on icon "Send a message…" at bounding box center [620, 313] width 5 height 5
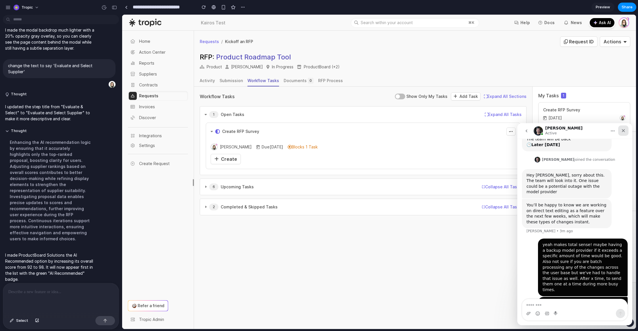
click at [623, 128] on icon "Close" at bounding box center [623, 130] width 5 height 5
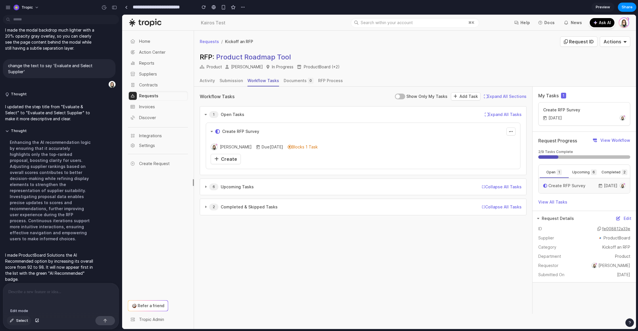
click at [26, 322] on span "Select" at bounding box center [22, 321] width 12 height 6
click at [15, 320] on button "Select" at bounding box center [19, 320] width 24 height 9
click at [115, 7] on div "button" at bounding box center [114, 7] width 5 height 4
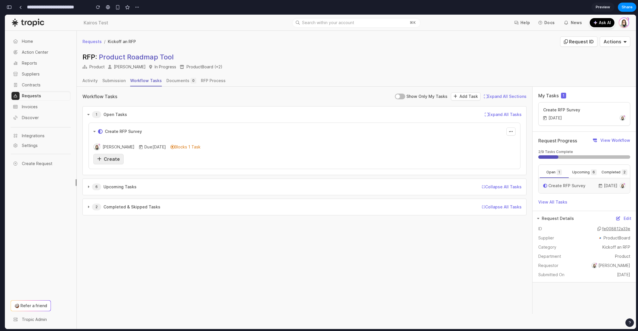
click at [107, 161] on span "Create" at bounding box center [112, 159] width 16 height 6
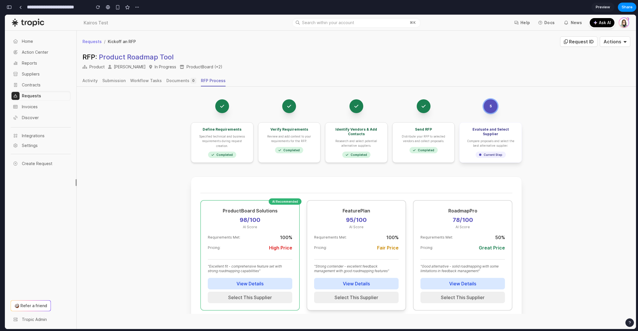
scroll to position [8, 0]
click at [625, 8] on span "Share" at bounding box center [626, 7] width 11 height 6
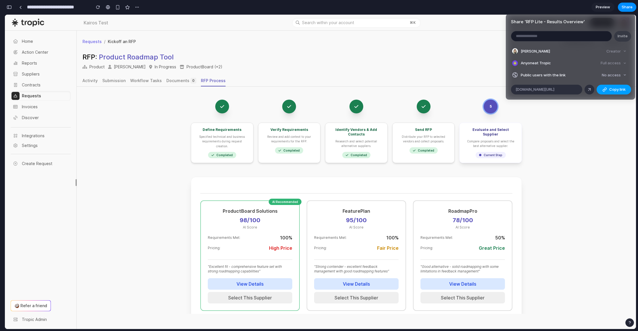
click at [609, 86] on button "Copy link" at bounding box center [613, 90] width 34 height 10
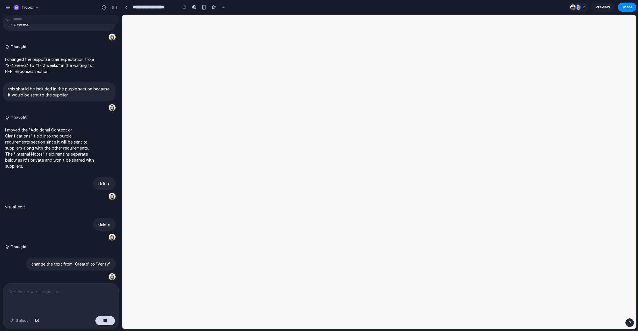
scroll to position [1195, 0]
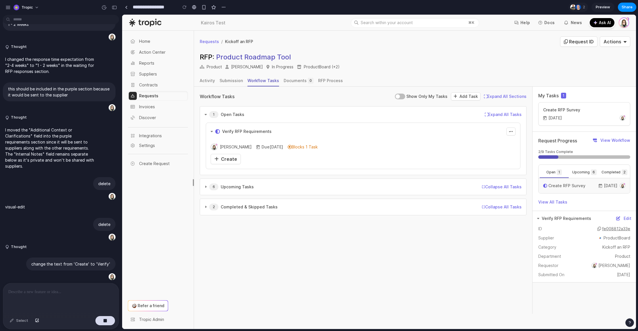
click at [11, 320] on div "Select" at bounding box center [19, 320] width 24 height 9
click at [110, 319] on button "button" at bounding box center [105, 320] width 20 height 9
click at [22, 319] on span "Select" at bounding box center [22, 321] width 12 height 6
click at [215, 159] on div at bounding box center [378, 172] width 513 height 314
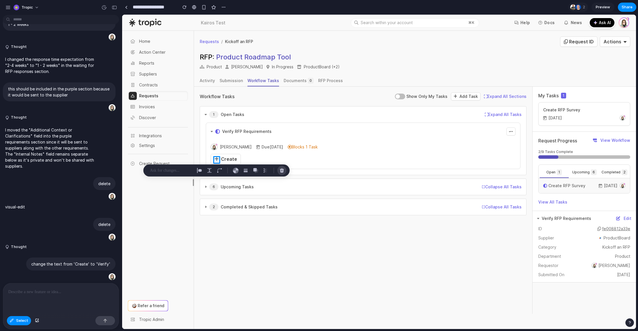
click at [284, 172] on div "button" at bounding box center [281, 170] width 5 height 5
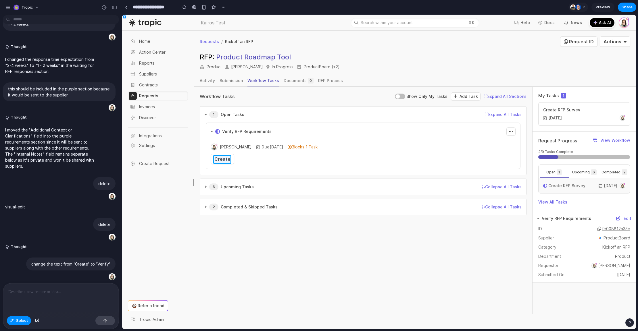
click at [223, 160] on div at bounding box center [378, 172] width 513 height 314
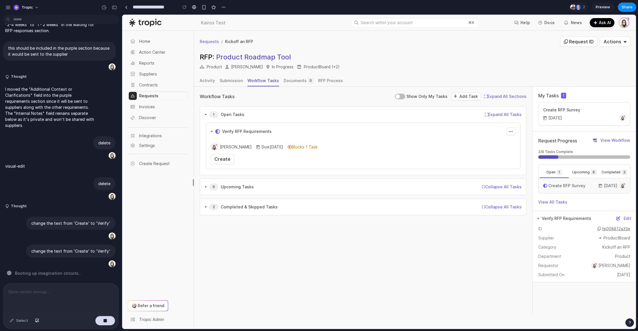
click at [627, 323] on div "button" at bounding box center [629, 323] width 4 height 4
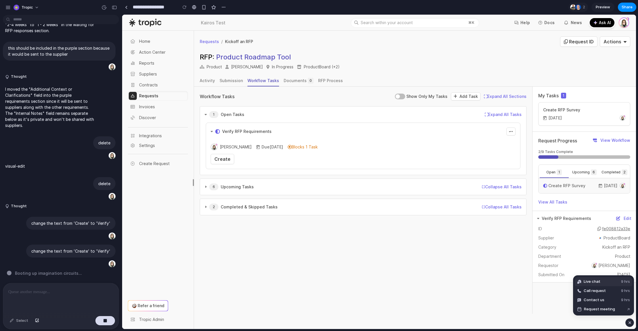
click at [601, 280] on button "Live chat 9 hrs" at bounding box center [602, 281] width 57 height 9
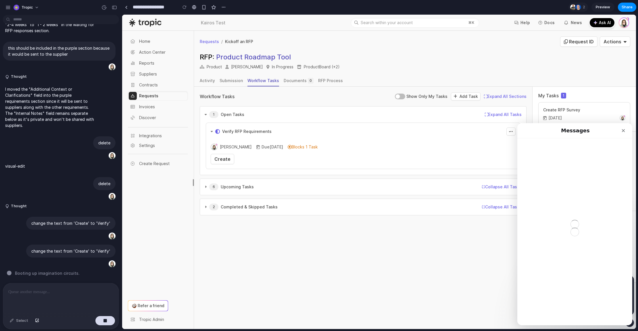
scroll to position [0, 0]
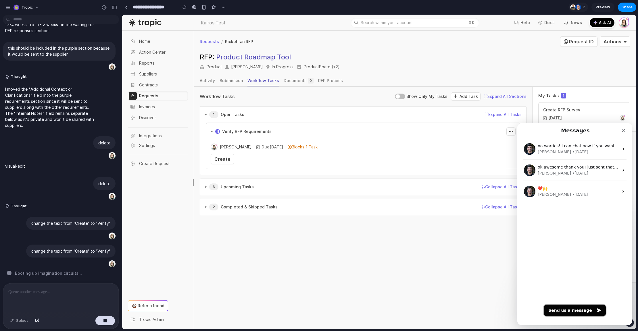
click at [577, 309] on button "Send us a message" at bounding box center [574, 310] width 62 height 11
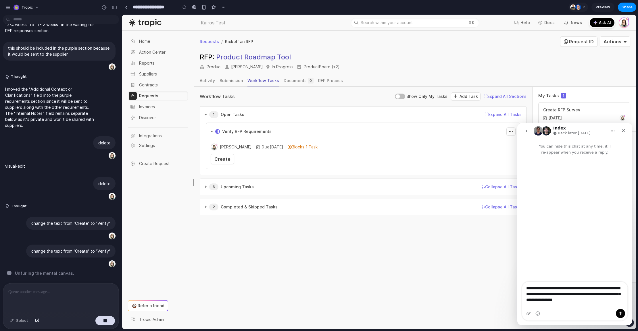
type textarea "**********"
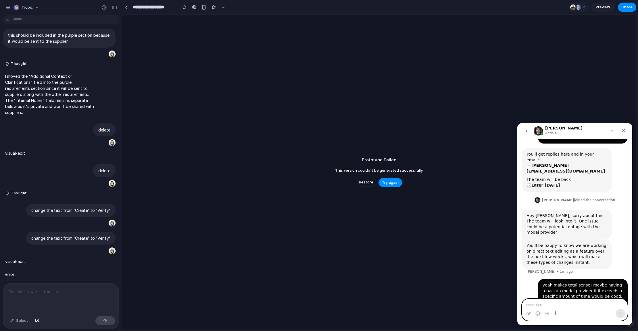
scroll to position [70, 0]
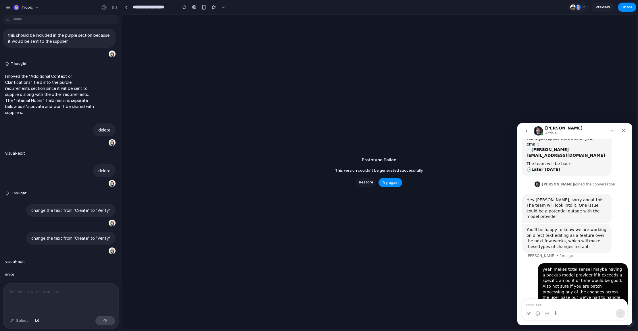
click at [367, 182] on span "Restore" at bounding box center [366, 182] width 14 height 6
click at [105, 8] on div "button" at bounding box center [103, 7] width 5 height 5
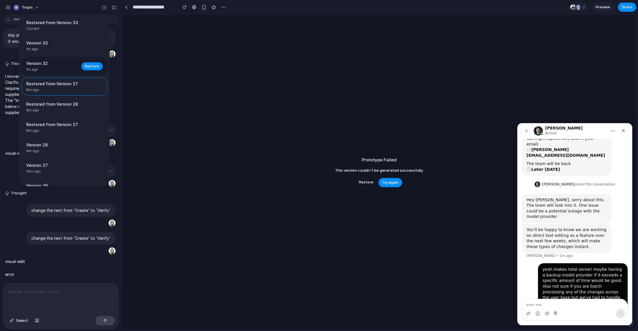
click at [56, 65] on span "Version 32" at bounding box center [52, 63] width 52 height 6
click at [81, 66] on button "Restore" at bounding box center [91, 66] width 21 height 8
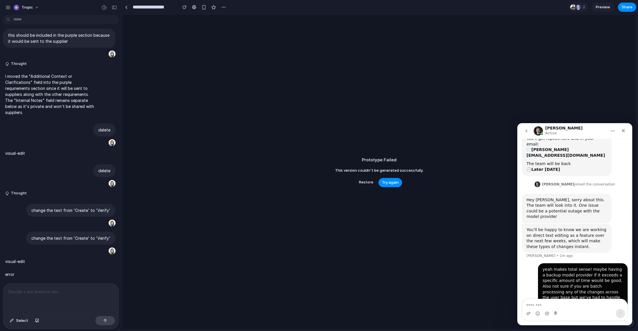
scroll to position [94, 0]
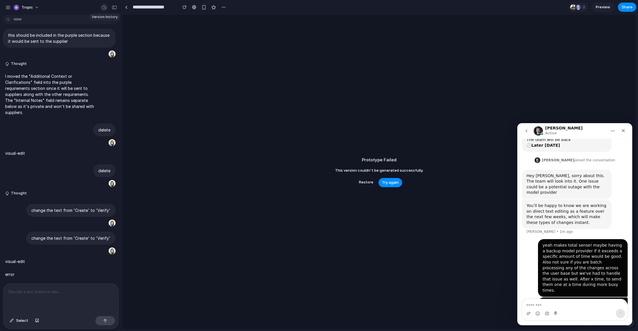
click at [105, 9] on div "button" at bounding box center [103, 7] width 5 height 5
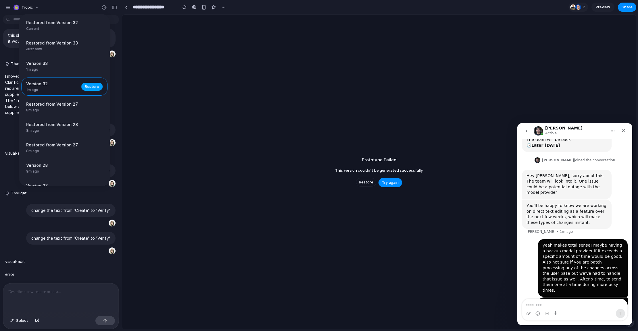
click at [89, 85] on span "Restore" at bounding box center [92, 87] width 14 height 6
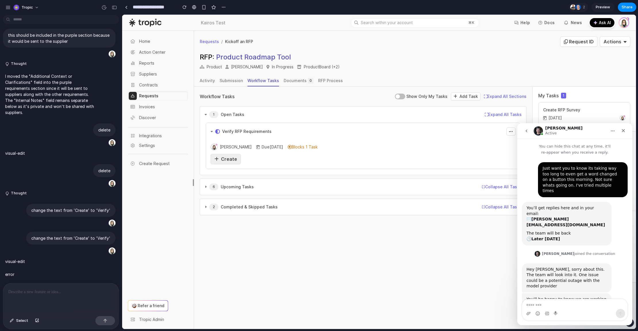
scroll to position [94, 0]
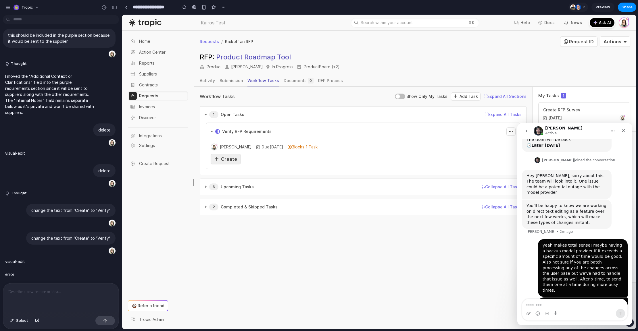
click at [223, 160] on span "Create" at bounding box center [229, 159] width 16 height 6
click at [218, 165] on div "Opened Verify RFP Requirements Copy Link to Task Erika Baker Due Oct 2 Blocks 1…" at bounding box center [363, 146] width 314 height 47
click at [218, 158] on icon at bounding box center [216, 159] width 4 height 5
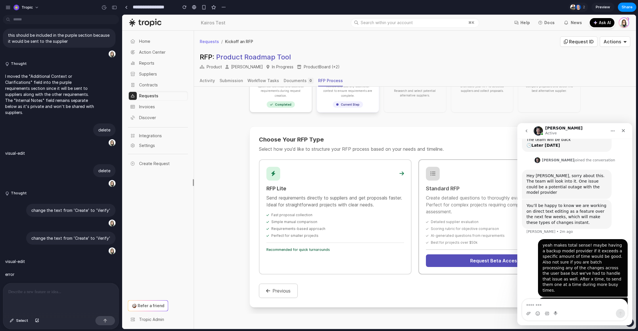
scroll to position [87, 0]
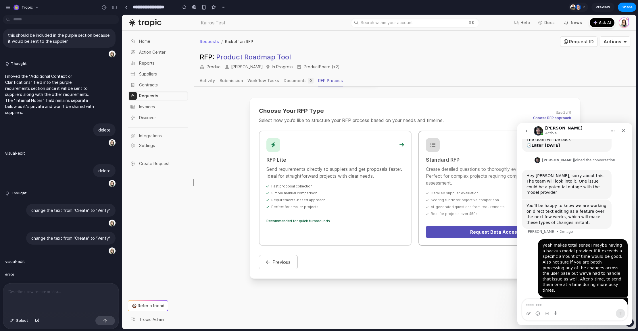
click at [329, 198] on div "Requirements-based approach" at bounding box center [335, 200] width 138 height 5
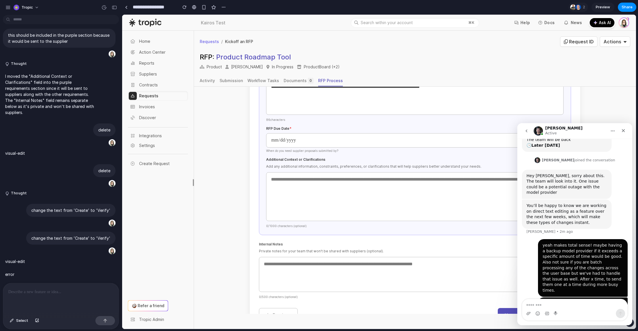
scroll to position [242, 0]
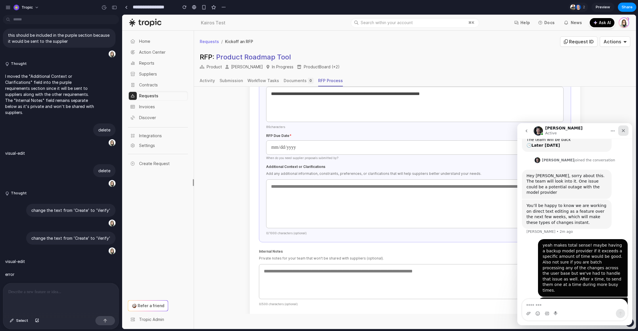
click at [622, 130] on icon "Close" at bounding box center [623, 130] width 5 height 5
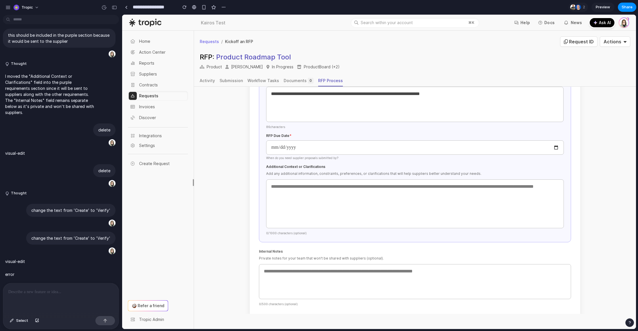
scroll to position [94, 0]
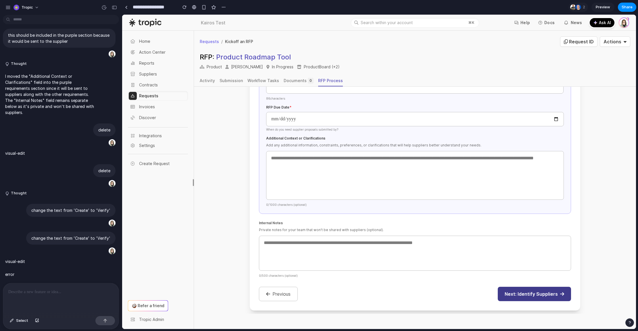
click at [536, 291] on button "Next: Identify Suppliers" at bounding box center [533, 294] width 73 height 14
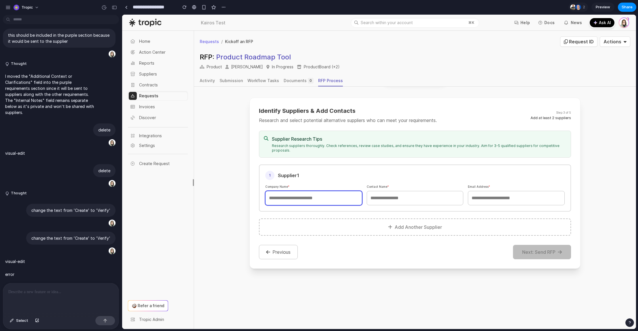
click at [324, 194] on input "text" at bounding box center [313, 198] width 97 height 14
click at [23, 321] on span "Select" at bounding box center [22, 321] width 12 height 6
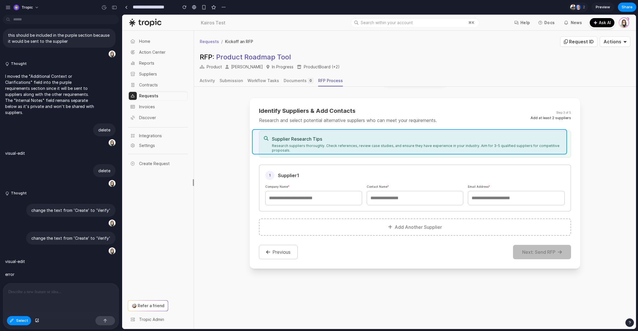
click at [339, 133] on div at bounding box center [378, 172] width 513 height 314
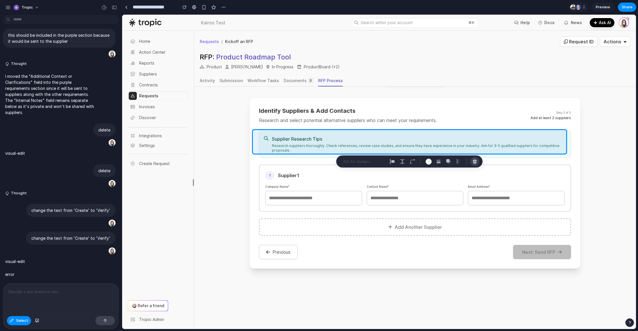
click at [476, 159] on button "button" at bounding box center [474, 161] width 9 height 9
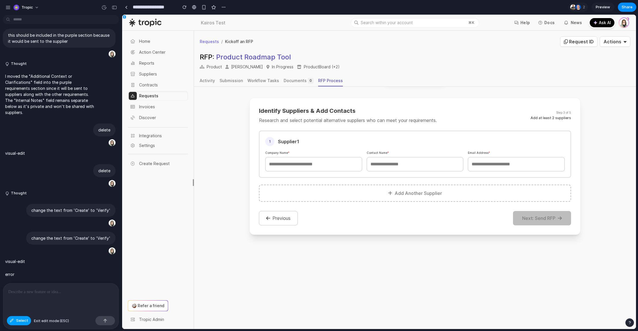
click at [22, 320] on span "Select" at bounding box center [22, 321] width 12 height 6
click at [328, 161] on input "text" at bounding box center [313, 164] width 97 height 14
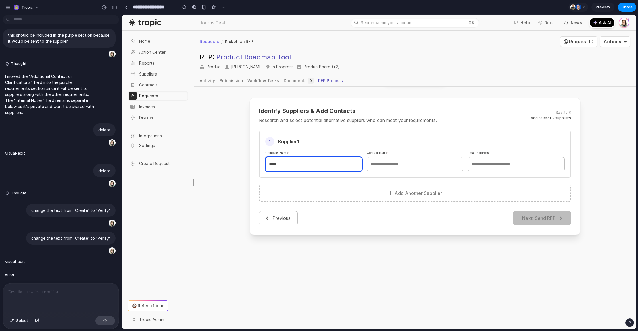
type input "****"
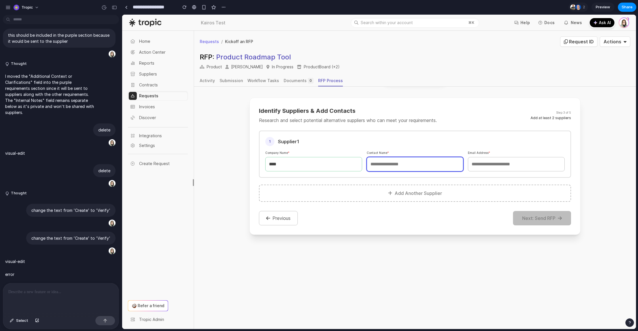
drag, startPoint x: 428, startPoint y: 162, endPoint x: 436, endPoint y: 163, distance: 7.5
click at [428, 162] on input "text" at bounding box center [414, 164] width 97 height 14
type input "****"
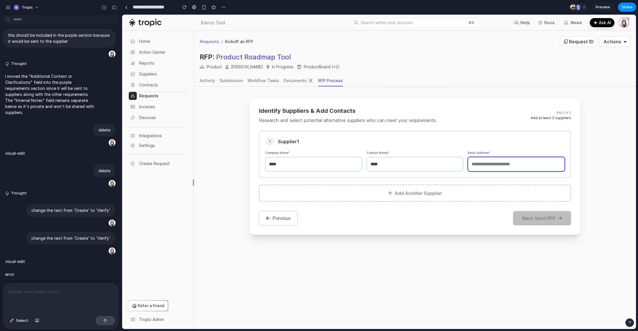
click at [508, 165] on input "email" at bounding box center [516, 164] width 97 height 14
type input "****"
click at [430, 190] on button "Add Another Supplier" at bounding box center [415, 193] width 312 height 17
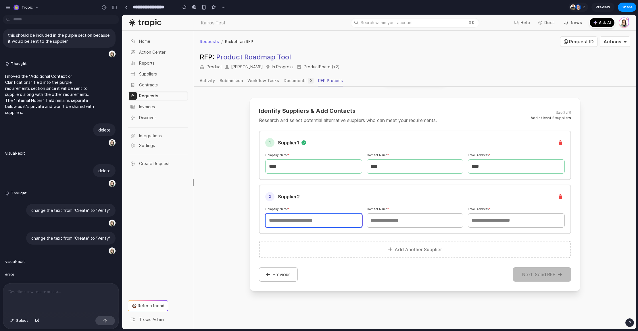
click at [325, 220] on input "text" at bounding box center [313, 220] width 97 height 14
type input "****"
click at [407, 223] on input "text" at bounding box center [414, 220] width 97 height 14
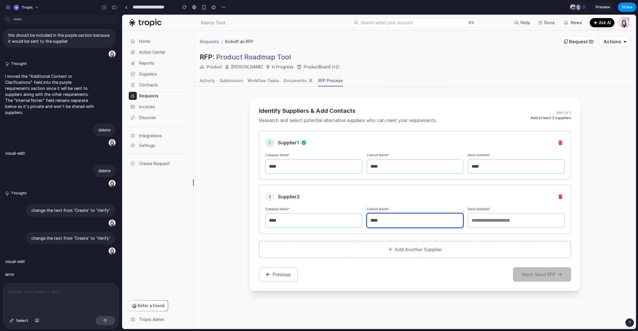
type input "****"
click at [504, 221] on input "email" at bounding box center [516, 220] width 97 height 14
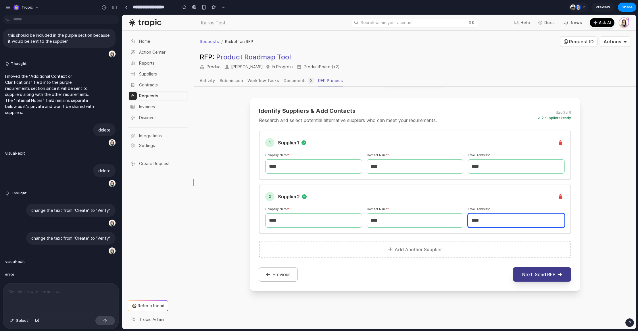
type input "****"
click at [535, 272] on button "Next: Send RFP" at bounding box center [542, 274] width 58 height 14
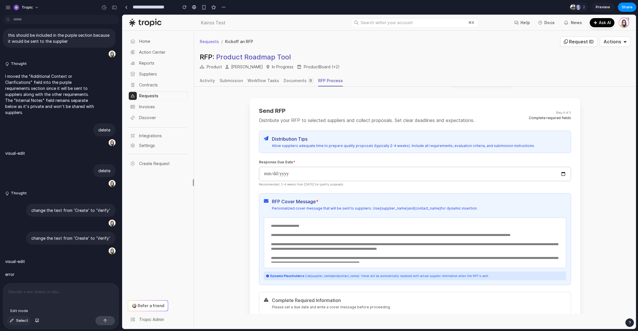
drag, startPoint x: 17, startPoint y: 321, endPoint x: 21, endPoint y: 321, distance: 4.0
click at [17, 321] on span "Select" at bounding box center [22, 321] width 12 height 6
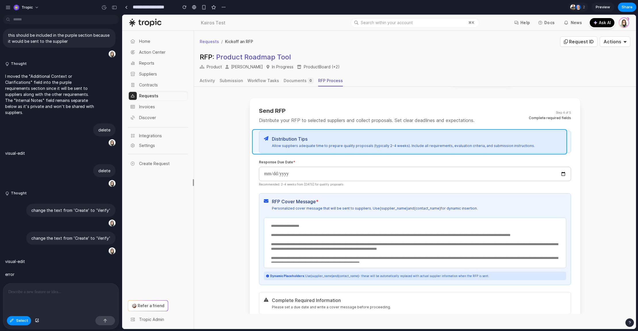
click at [412, 132] on div at bounding box center [378, 172] width 513 height 314
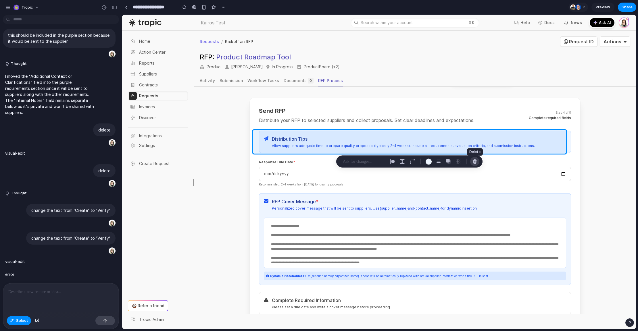
click at [474, 159] on div "button" at bounding box center [474, 161] width 5 height 5
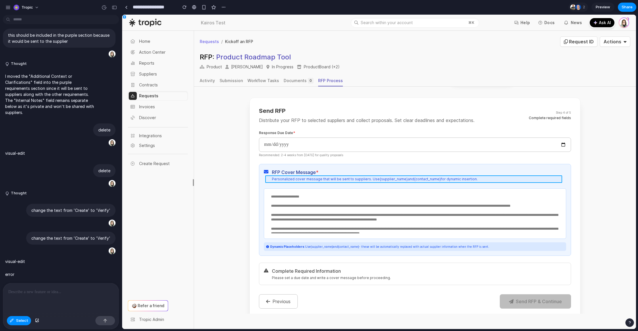
click at [362, 180] on div at bounding box center [378, 172] width 513 height 314
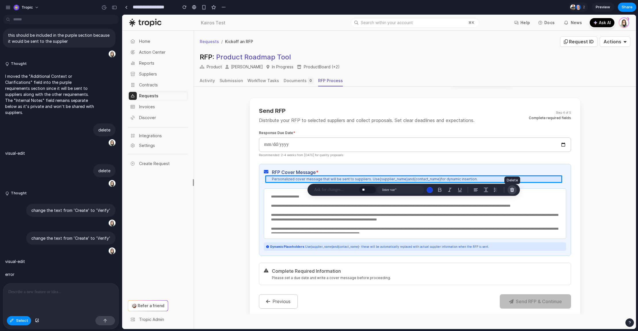
click at [510, 188] on div "button" at bounding box center [511, 189] width 5 height 5
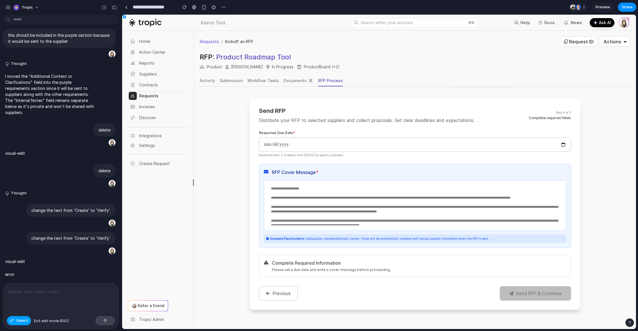
click at [19, 323] on span "Select" at bounding box center [22, 321] width 12 height 6
click at [347, 189] on textarea "**********" at bounding box center [414, 204] width 294 height 41
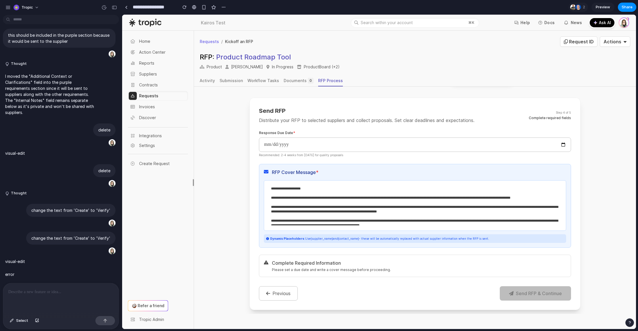
type textarea "**********"
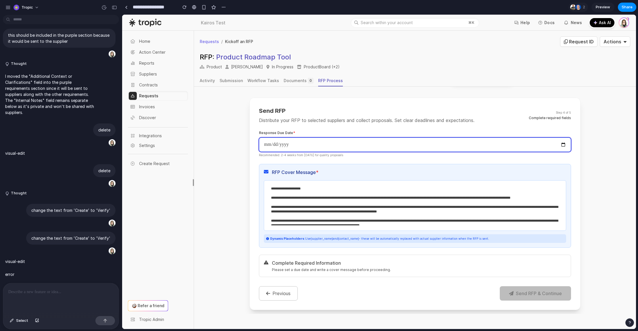
click at [329, 145] on input "date" at bounding box center [415, 145] width 312 height 14
click at [555, 144] on input "date" at bounding box center [415, 145] width 312 height 14
type input "**********"
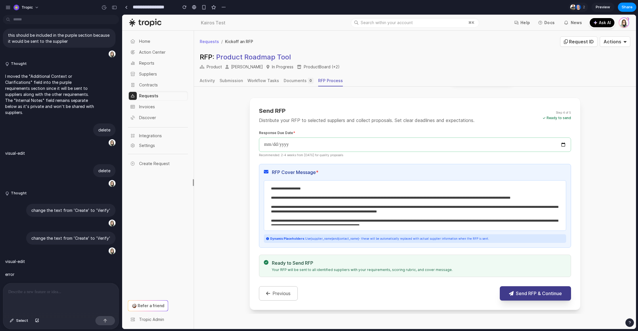
click at [536, 291] on button "Send RFP & Continue" at bounding box center [534, 293] width 71 height 14
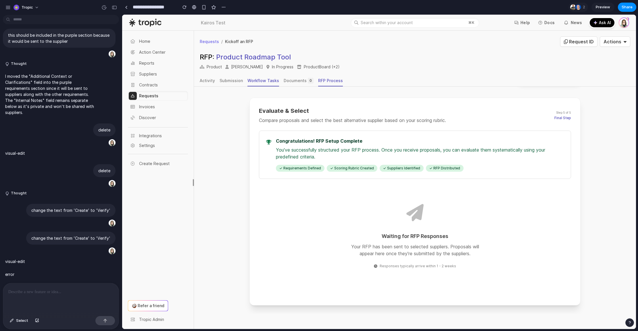
click at [254, 80] on div "Workflow Tasks" at bounding box center [263, 81] width 32 height 6
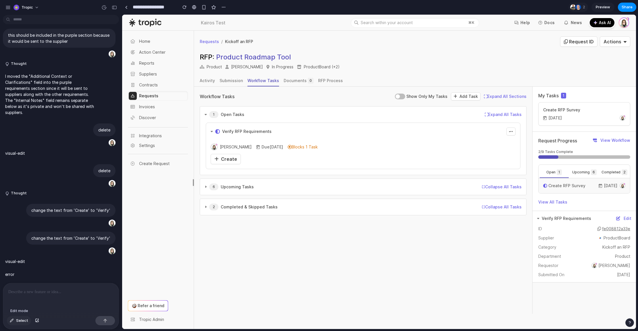
click at [21, 321] on span "Select" at bounding box center [22, 321] width 12 height 6
click at [231, 158] on div at bounding box center [378, 172] width 513 height 314
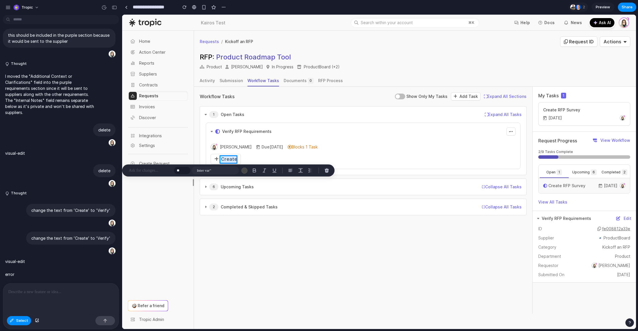
click at [231, 158] on div at bounding box center [378, 172] width 513 height 314
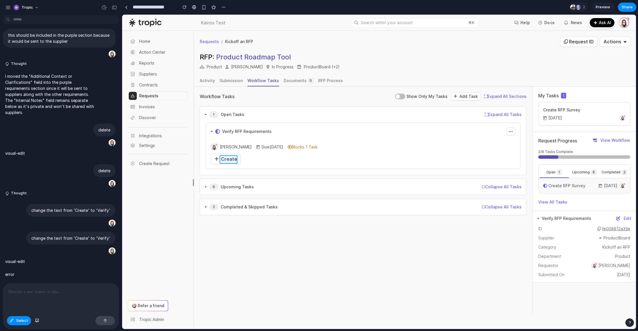
click at [231, 158] on div at bounding box center [378, 172] width 513 height 314
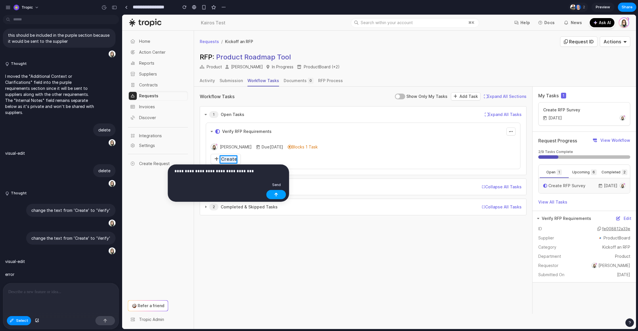
click at [282, 195] on button "button" at bounding box center [276, 194] width 20 height 9
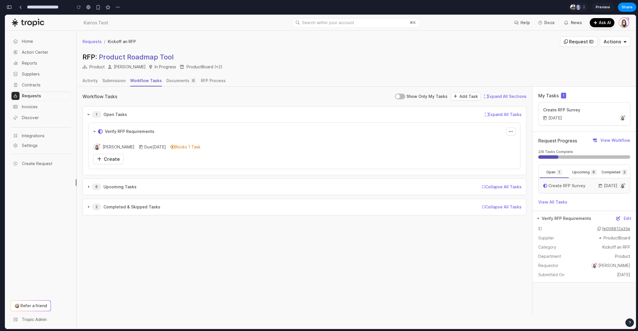
scroll to position [1999, 0]
click at [109, 159] on span "Create" at bounding box center [112, 159] width 16 height 6
click at [7, 7] on div "button" at bounding box center [9, 7] width 5 height 4
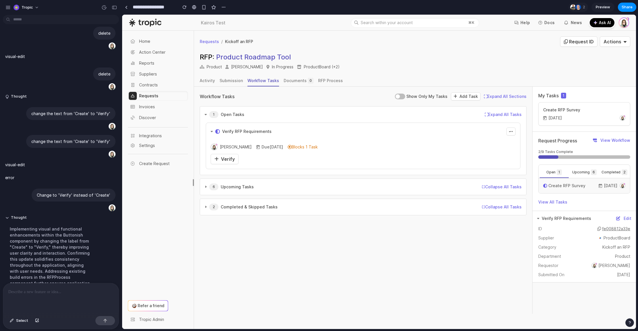
scroll to position [1241, 0]
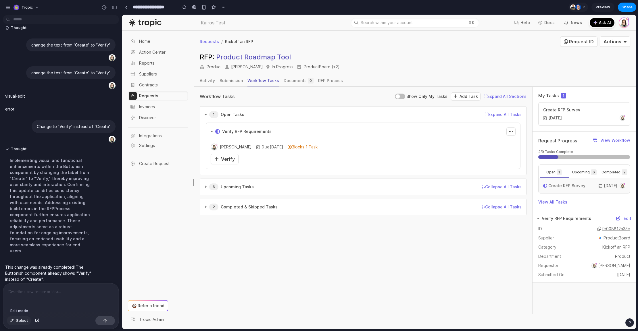
click at [16, 321] on span "Select" at bounding box center [22, 321] width 12 height 6
click at [217, 160] on div at bounding box center [378, 172] width 513 height 314
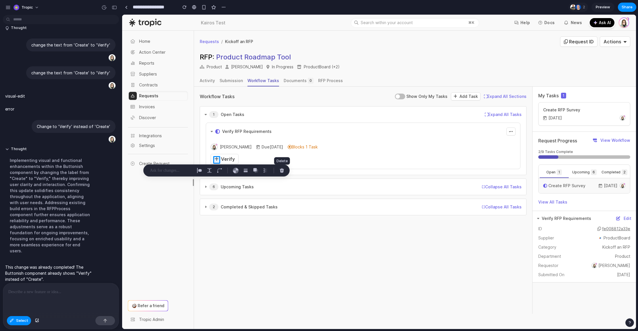
click at [283, 171] on div "button" at bounding box center [281, 170] width 5 height 5
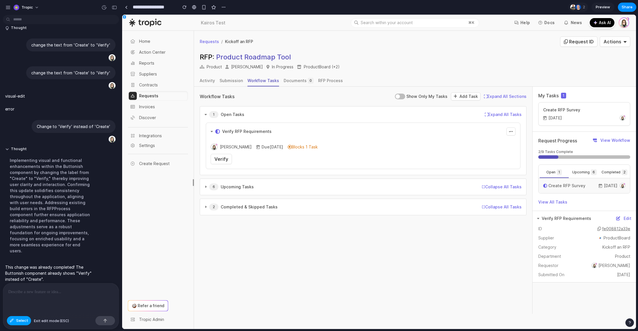
click at [19, 319] on span "Select" at bounding box center [22, 321] width 12 height 6
click at [58, 295] on div at bounding box center [60, 298] width 115 height 30
click at [111, 5] on button "button" at bounding box center [114, 7] width 9 height 9
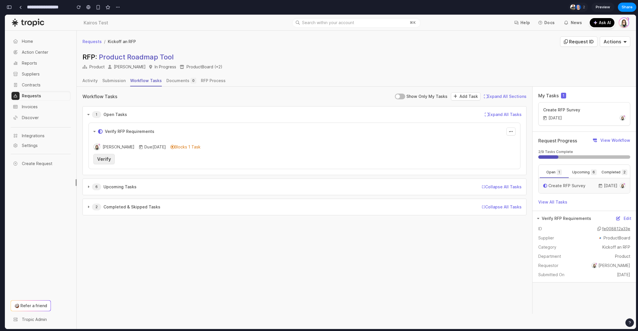
click at [101, 158] on span "Verify" at bounding box center [104, 159] width 14 height 6
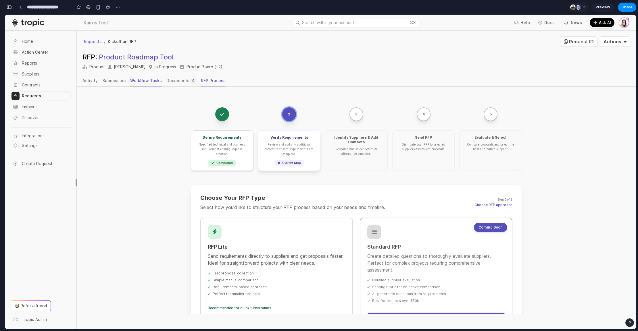
click at [136, 79] on div "Workflow Tasks" at bounding box center [146, 81] width 32 height 6
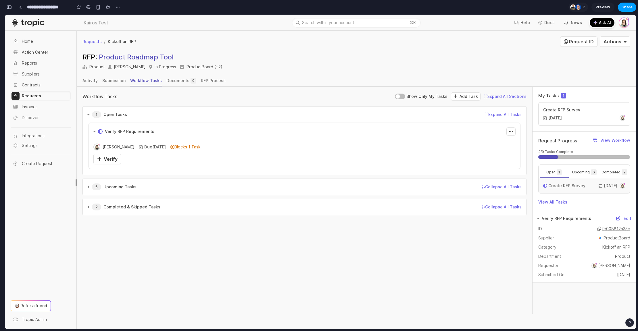
click at [634, 8] on button "Share" at bounding box center [626, 7] width 18 height 9
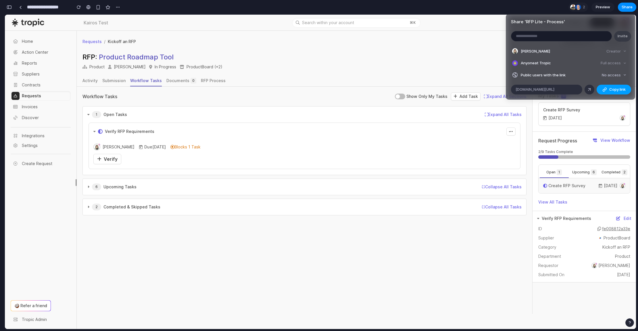
click at [612, 87] on span "Copy link" at bounding box center [617, 90] width 16 height 6
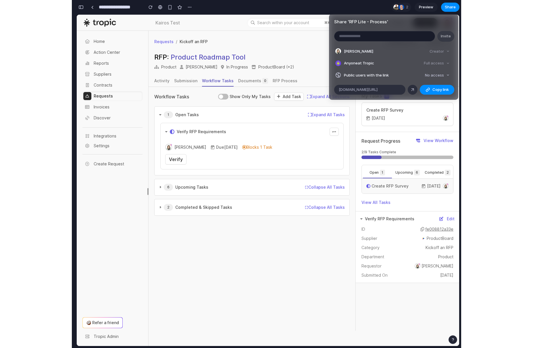
scroll to position [2244, 0]
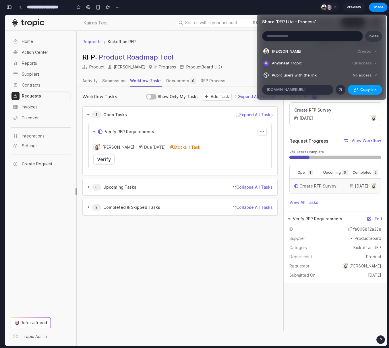
click at [369, 90] on span "Copy link" at bounding box center [368, 90] width 16 height 6
click at [212, 42] on div "Share ' RFP Lite - Process ' Invite Erika Baker Creator Anyone at Tropic Full a…" at bounding box center [194, 174] width 389 height 348
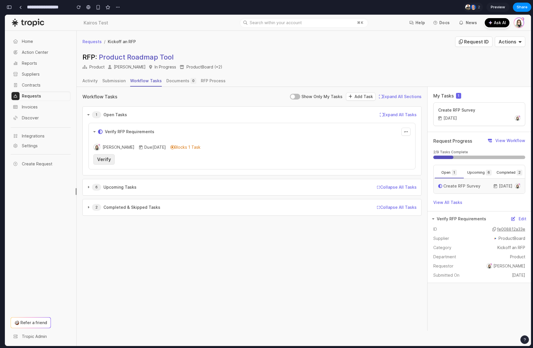
click at [109, 160] on span "Verify" at bounding box center [104, 159] width 14 height 6
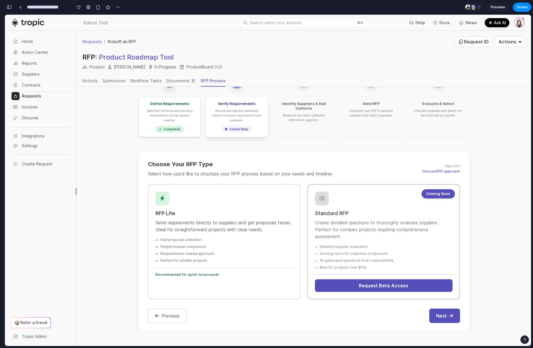
scroll to position [36, 0]
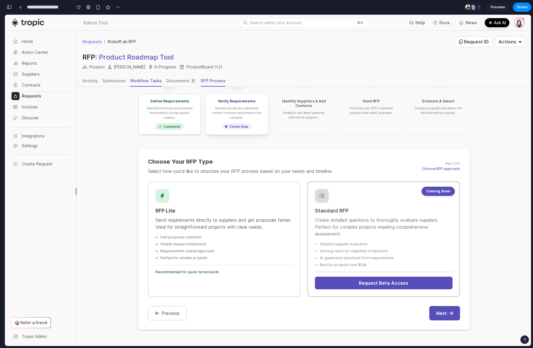
click at [147, 82] on div "Workflow Tasks" at bounding box center [146, 81] width 32 height 6
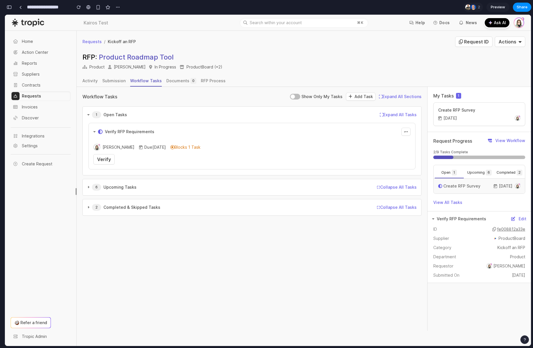
scroll to position [0, 0]
drag, startPoint x: 124, startPoint y: 147, endPoint x: 101, endPoint y: 145, distance: 23.4
click at [101, 145] on div "Erika Baker Due Oct 2 Blocks 1 Task Complete RFP" at bounding box center [251, 147] width 317 height 7
click at [106, 161] on span "Verify" at bounding box center [104, 159] width 14 height 6
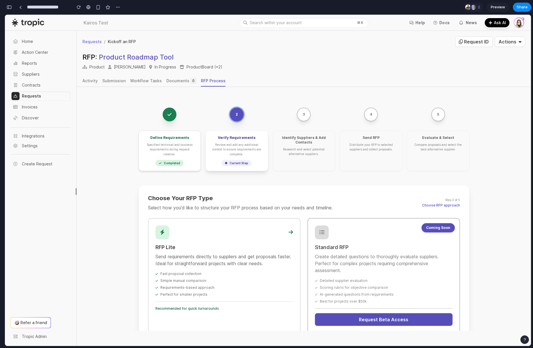
click at [253, 272] on div "Fast proposal collection Simple manual comparison Requirements-based approach P…" at bounding box center [224, 283] width 138 height 25
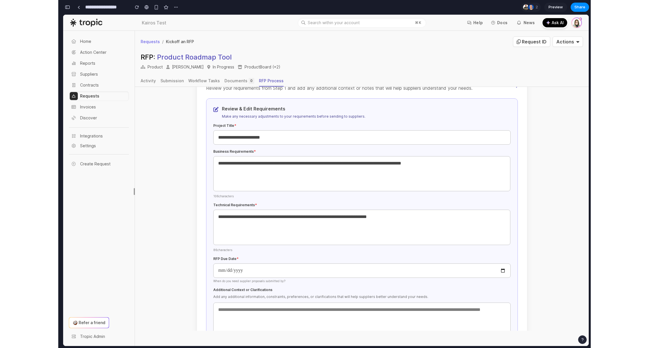
scroll to position [130, 0]
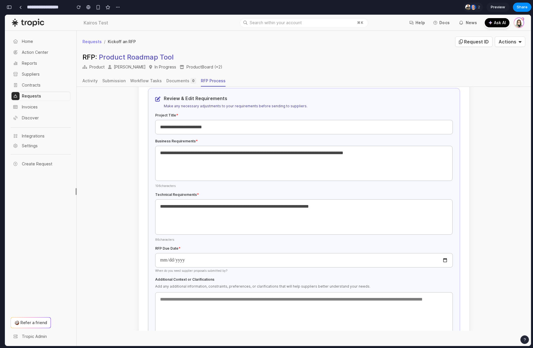
click at [532, 221] on div "**********" at bounding box center [269, 174] width 528 height 348
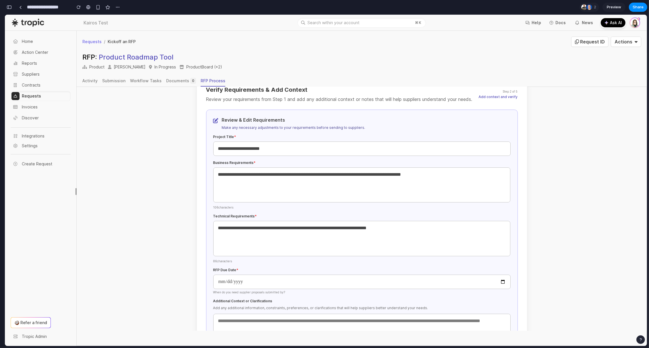
scroll to position [254, 0]
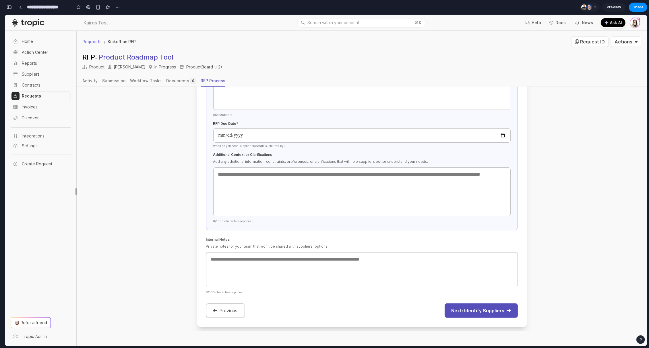
click at [477, 303] on button "Next: Identify Suppliers" at bounding box center [481, 310] width 73 height 14
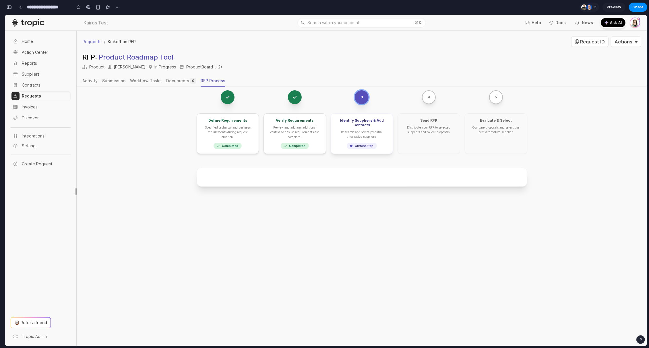
scroll to position [0, 0]
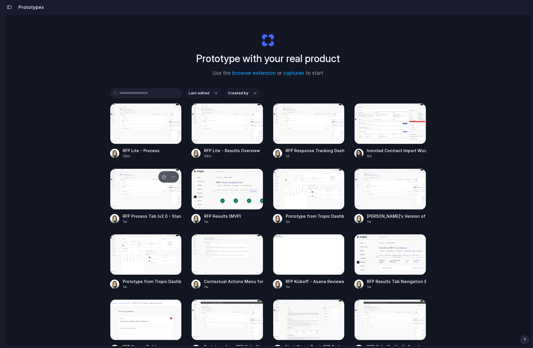
click at [146, 185] on div at bounding box center [146, 188] width 72 height 41
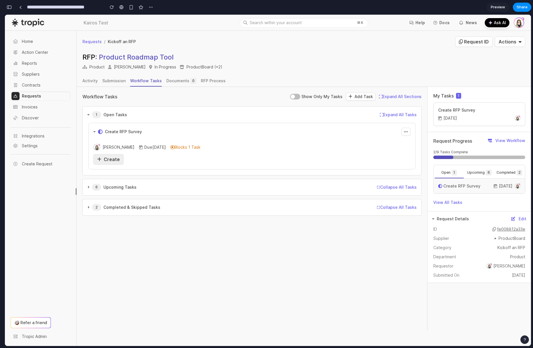
click at [115, 160] on span "Create" at bounding box center [112, 159] width 16 height 6
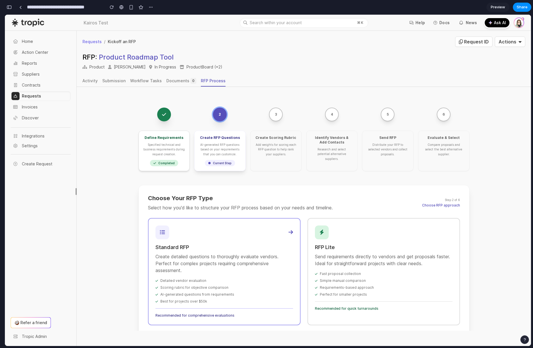
click at [201, 258] on p "Create detailed questions to thoroughly evaluate vendors. Perfect for complex p…" at bounding box center [224, 263] width 138 height 21
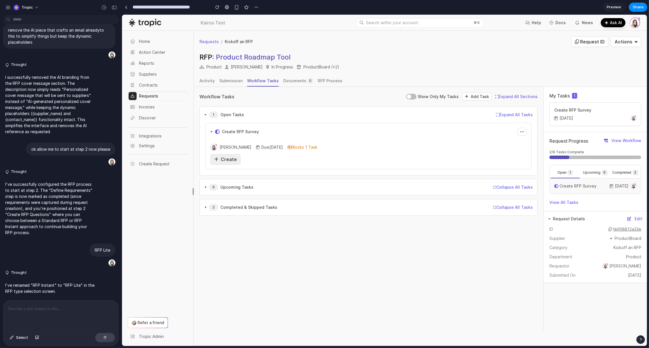
click at [227, 161] on span "Create" at bounding box center [229, 159] width 16 height 6
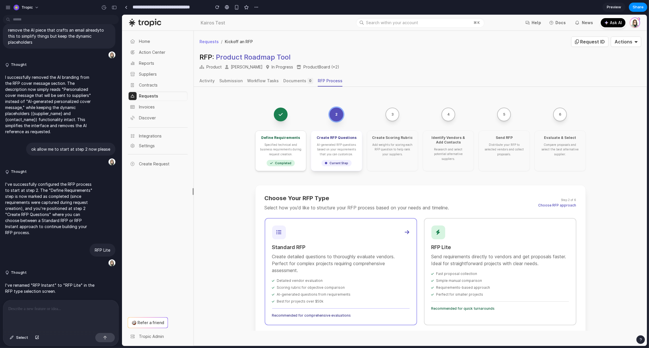
click at [317, 259] on p "Create detailed questions to thoroughly evaluate vendors. Perfect for complex p…" at bounding box center [341, 263] width 138 height 21
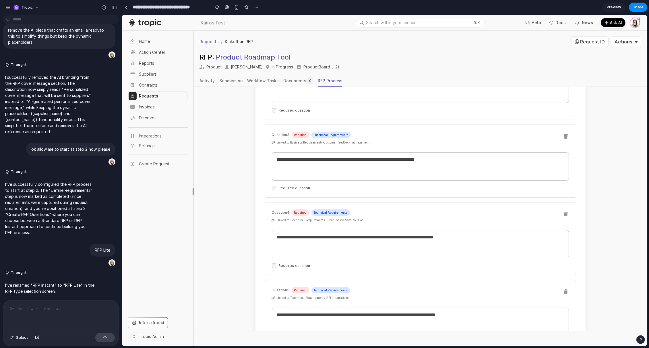
scroll to position [462, 0]
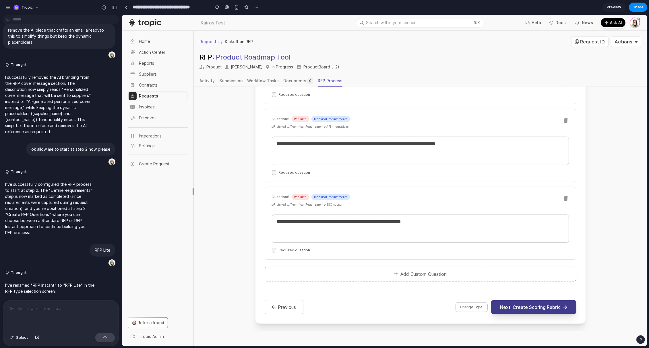
click at [526, 306] on button "Next: Create Scoring Rubric" at bounding box center [533, 307] width 85 height 14
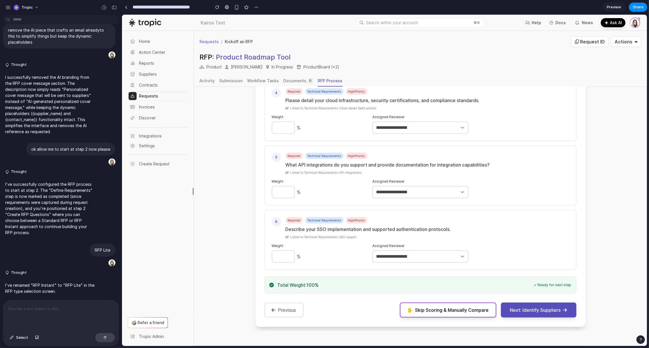
click at [526, 306] on button "Next: Identify Suppliers" at bounding box center [539, 309] width 76 height 15
click at [532, 310] on button "Next: Identify Suppliers" at bounding box center [539, 309] width 76 height 15
click at [277, 305] on button "Previous" at bounding box center [284, 309] width 39 height 14
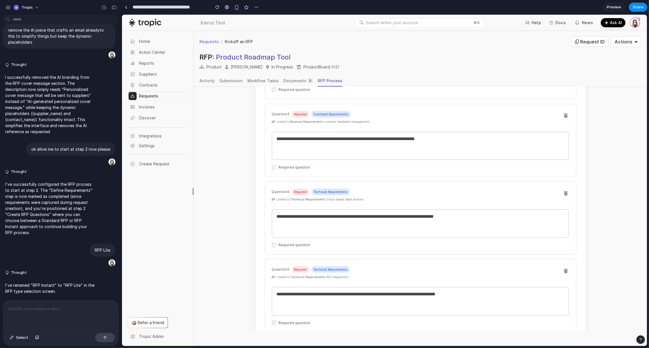
scroll to position [314, 0]
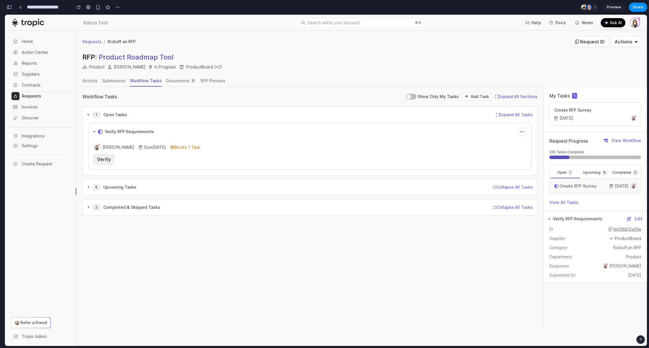
click at [104, 157] on span "Verify" at bounding box center [104, 159] width 14 height 6
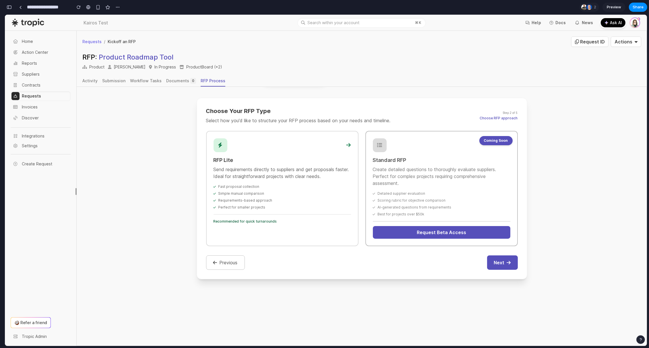
click at [292, 197] on div "Fast proposal collection Simple manual comparison Requirements-based approach P…" at bounding box center [283, 196] width 138 height 25
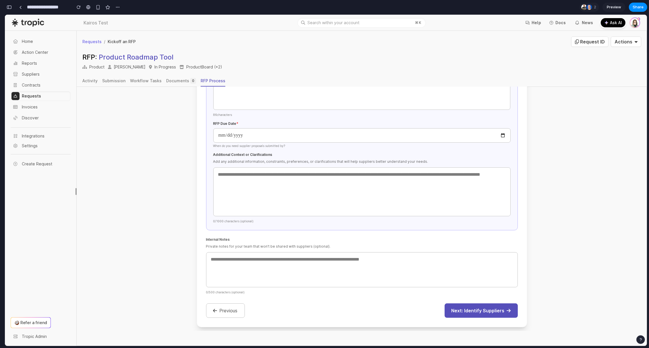
click at [475, 304] on button "Next: Identify Suppliers" at bounding box center [481, 310] width 73 height 14
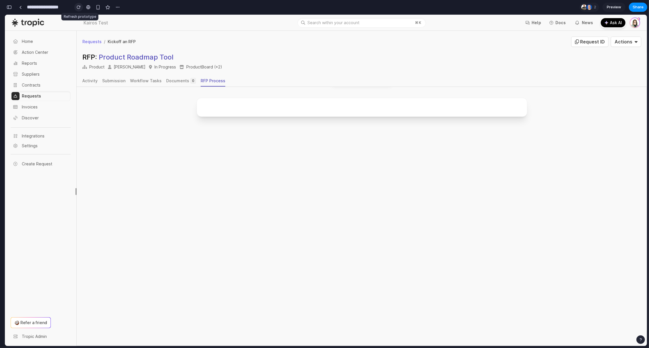
click at [75, 7] on button "button" at bounding box center [78, 7] width 9 height 9
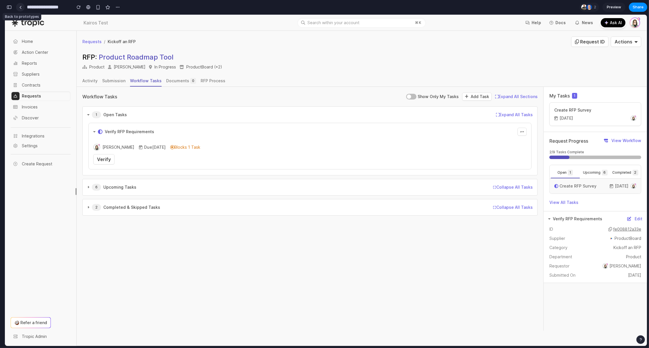
click at [20, 7] on div at bounding box center [20, 7] width 3 height 3
click at [120, 7] on button "button" at bounding box center [117, 7] width 9 height 9
click at [120, 7] on div "Duplicate Delete" at bounding box center [324, 174] width 649 height 348
click at [21, 7] on div at bounding box center [20, 7] width 3 height 3
drag, startPoint x: 9, startPoint y: 7, endPoint x: 14, endPoint y: 7, distance: 5.2
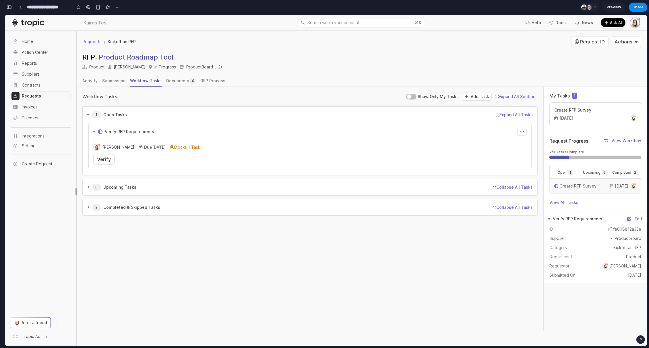
click at [9, 7] on div "button" at bounding box center [9, 7] width 5 height 4
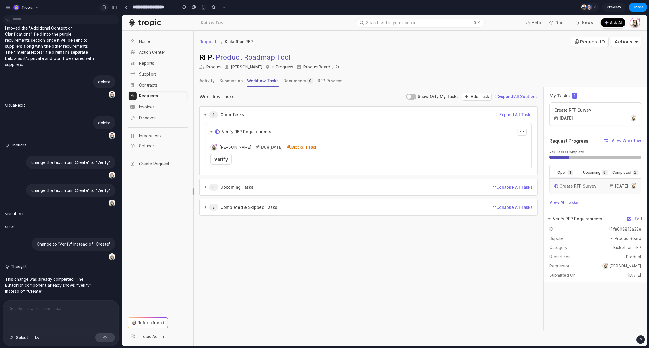
click at [102, 8] on div "button" at bounding box center [103, 7] width 5 height 5
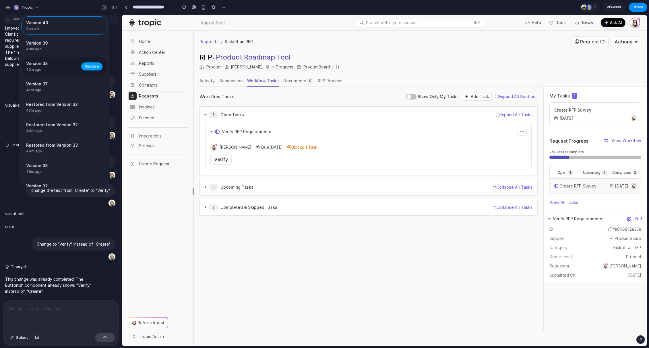
click at [90, 64] on span "Restore" at bounding box center [92, 66] width 14 height 6
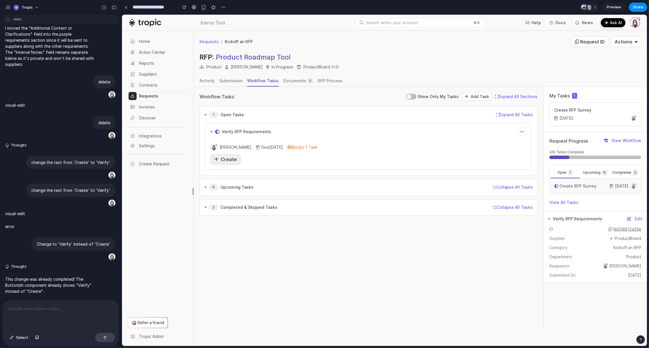
click at [226, 159] on span "Create" at bounding box center [229, 159] width 16 height 6
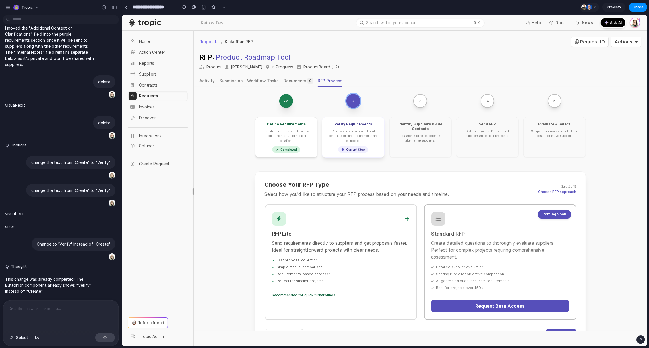
click at [372, 278] on div "Perfect for smaller projects" at bounding box center [341, 280] width 138 height 5
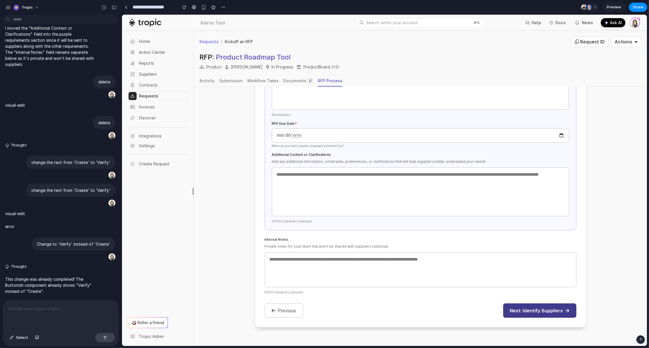
click at [517, 304] on button "Next: Identify Suppliers" at bounding box center [539, 310] width 73 height 14
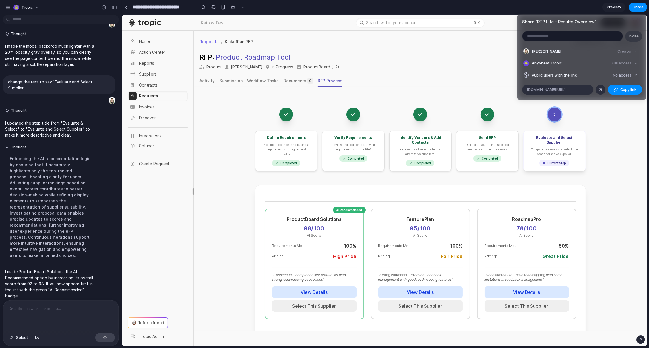
scroll to position [94, 0]
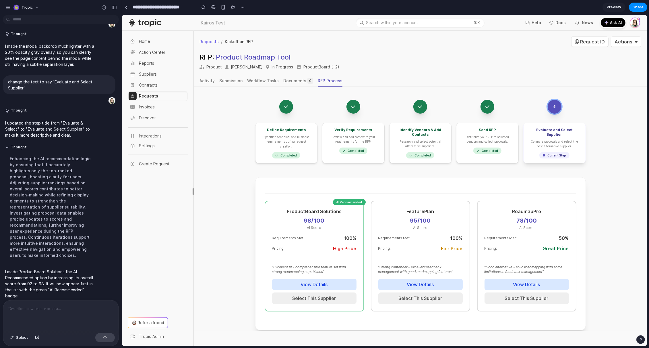
click at [481, 63] on div "Share ' RFP Lite - Results Overview ' Invite Erika Baker Creator Anyone at Trop…" at bounding box center [324, 174] width 649 height 348
click at [637, 9] on span "Share" at bounding box center [638, 7] width 11 height 6
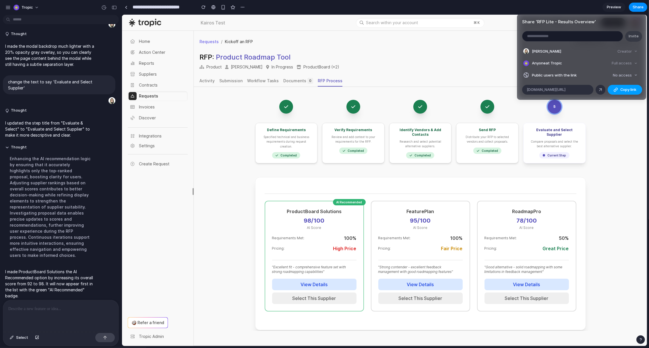
click at [623, 87] on span "Copy link" at bounding box center [629, 90] width 16 height 6
click at [611, 155] on div "Share ' RFP Lite - Results Overview ' Invite Erika Baker Creator Anyone at Trop…" at bounding box center [324, 174] width 649 height 348
